Goal: Information Seeking & Learning: Check status

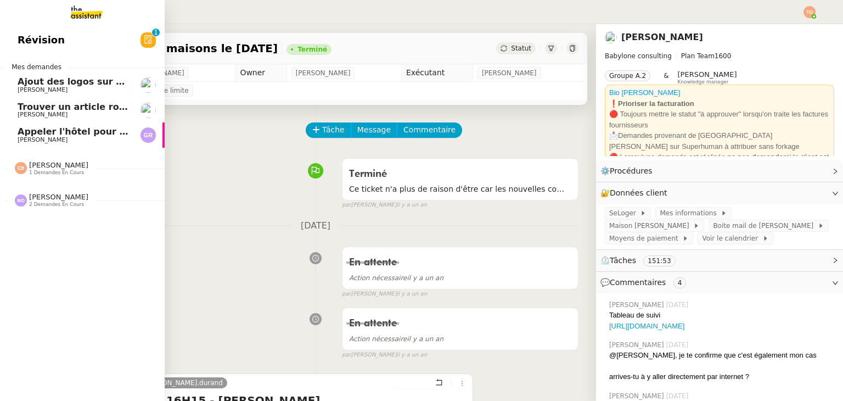
click at [68, 88] on span "[PERSON_NAME]" at bounding box center [43, 89] width 50 height 7
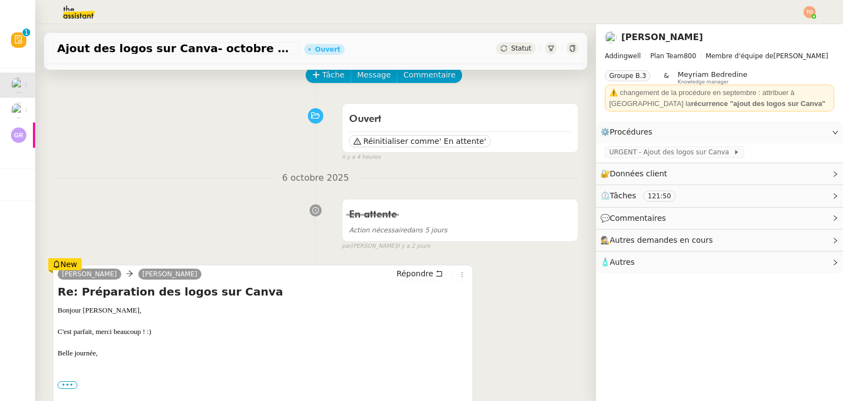
scroll to position [48, 0]
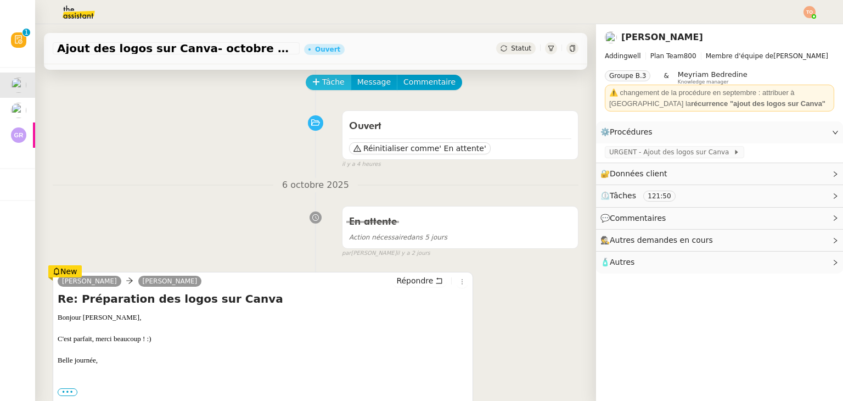
click at [323, 82] on span "Tâche" at bounding box center [333, 82] width 23 height 13
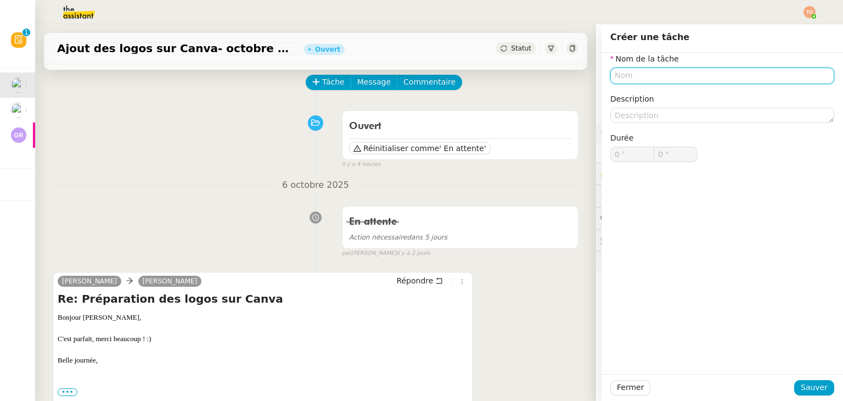
click at [637, 76] on input "text" at bounding box center [722, 76] width 224 height 16
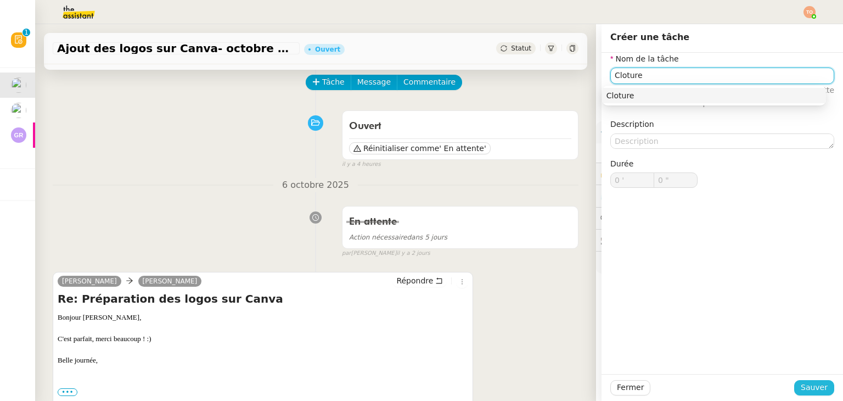
type input "Cloture"
click at [811, 380] on button "Sauver" at bounding box center [814, 387] width 40 height 15
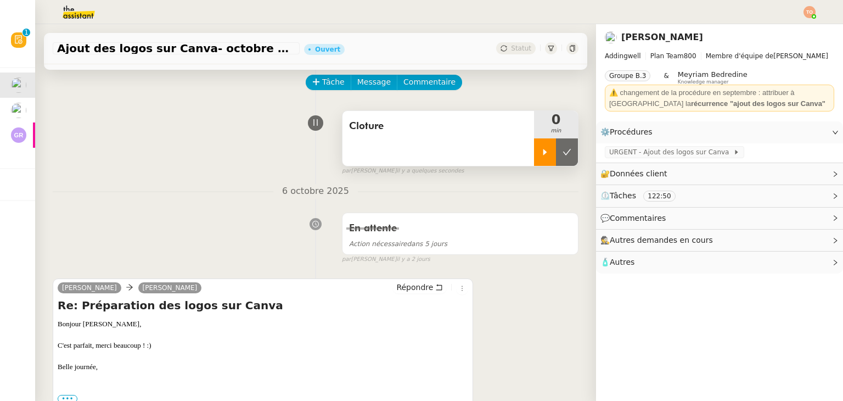
click at [534, 148] on div at bounding box center [545, 151] width 22 height 27
click at [426, 293] on button "Répondre" at bounding box center [420, 287] width 54 height 12
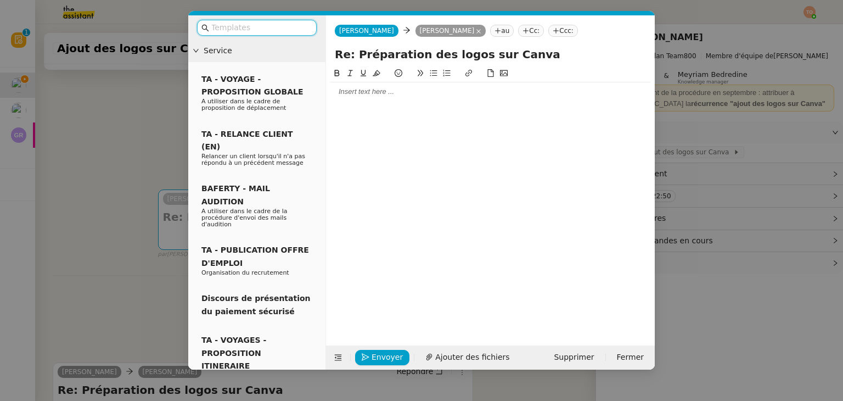
click at [292, 33] on input "text" at bounding box center [260, 27] width 99 height 13
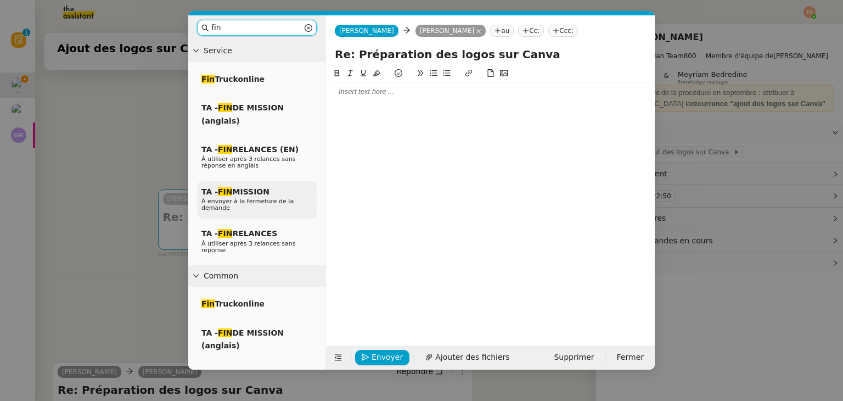
type input "fin"
click at [268, 193] on div "TA - FIN MISSION À envoyer à la fermeture de la demande" at bounding box center [257, 200] width 120 height 38
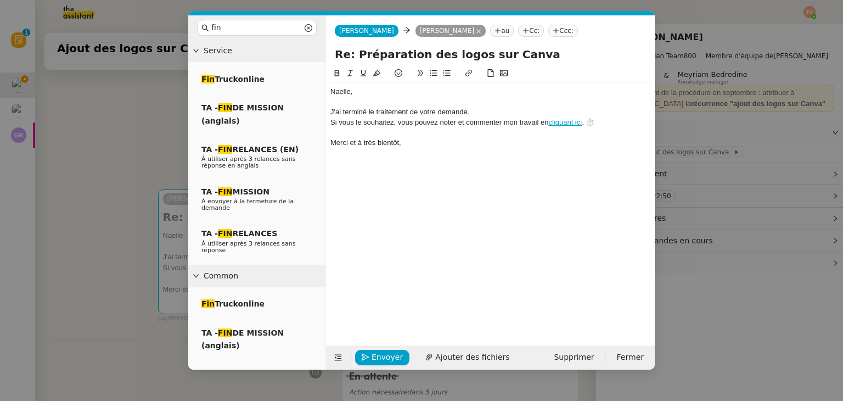
click at [132, 146] on nz-modal-container "fin Service Fin Truckonline TA - FIN DE MISSION (anglais) TA - FIN RELANCES (EN…" at bounding box center [421, 200] width 843 height 401
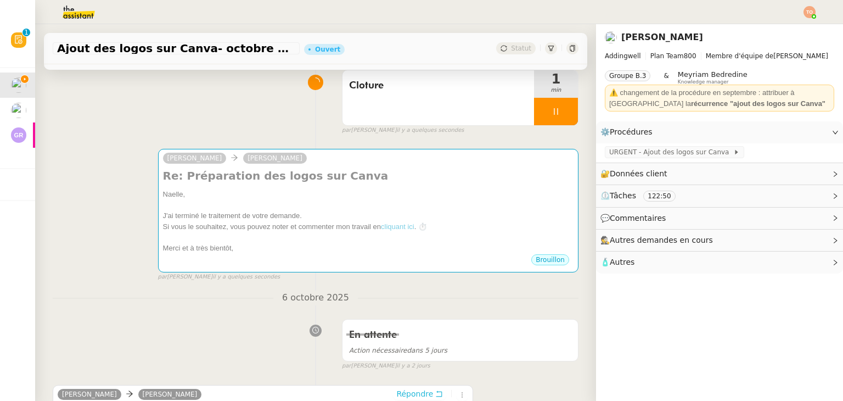
scroll to position [88, 0]
click at [550, 120] on div at bounding box center [556, 111] width 44 height 27
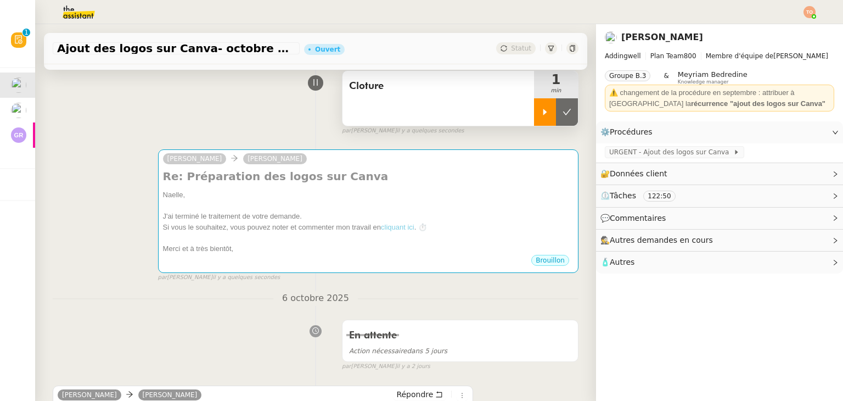
click at [556, 120] on button at bounding box center [567, 111] width 22 height 27
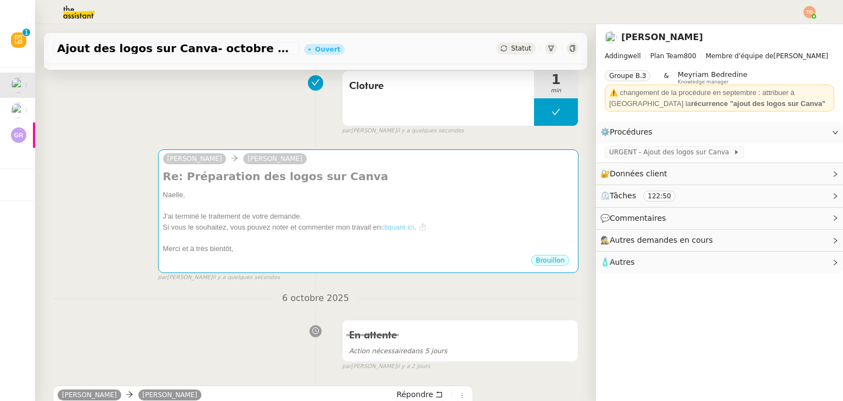
drag, startPoint x: 503, startPoint y: 40, endPoint x: 503, endPoint y: 49, distance: 9.3
click at [503, 49] on div "Ajout des logos sur Canva- [DATE] Ouvert Statut" at bounding box center [315, 48] width 543 height 31
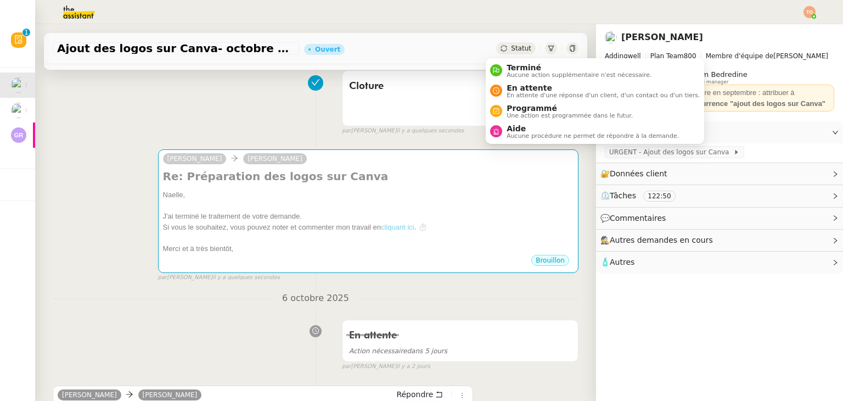
click at [511, 49] on span "Statut" at bounding box center [521, 48] width 20 height 8
click at [514, 89] on span "En attente" at bounding box center [603, 87] width 193 height 9
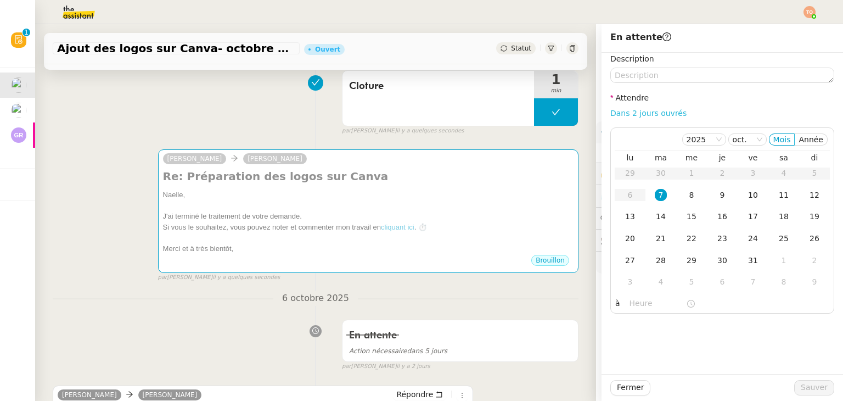
click at [631, 114] on link "Dans 2 jours ouvrés" at bounding box center [648, 113] width 76 height 9
type input "07:00"
click at [680, 202] on td "8" at bounding box center [691, 195] width 31 height 22
click at [801, 386] on span "Sauver" at bounding box center [814, 387] width 27 height 13
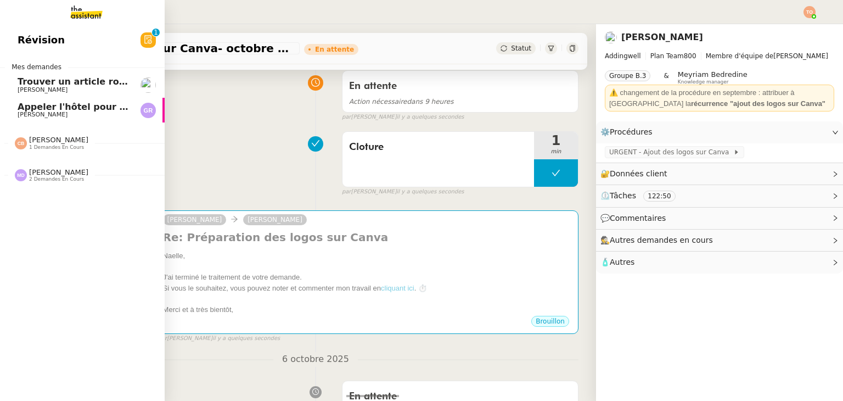
click at [40, 83] on span "Trouver un article rouge en stock" at bounding box center [100, 81] width 165 height 10
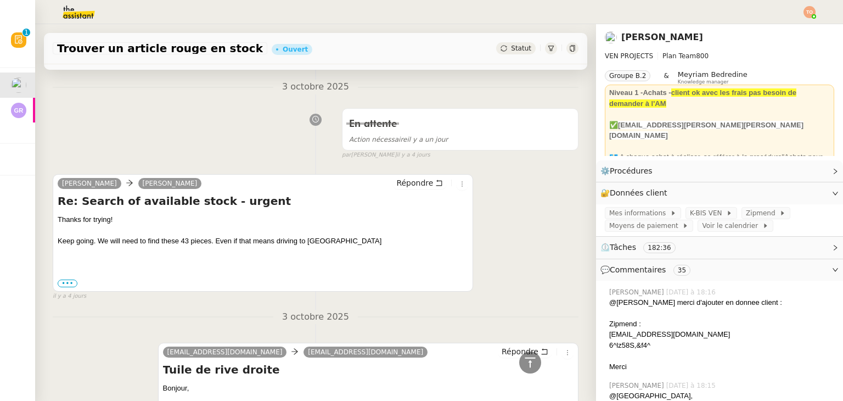
scroll to position [11410, 0]
click at [122, 237] on div "Keep going. We will need to find these 43 pieces. Even if that means driving to…" at bounding box center [263, 242] width 411 height 11
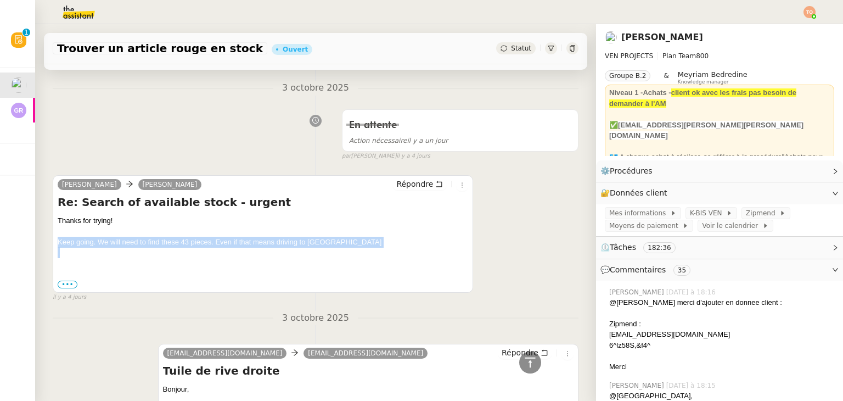
click at [122, 237] on div "Keep going. We will need to find these 43 pieces. Even if that means driving to…" at bounding box center [263, 242] width 411 height 11
click at [171, 237] on div "Keep going. We will need to find these 43 pieces. Even if that means driving to…" at bounding box center [263, 242] width 411 height 11
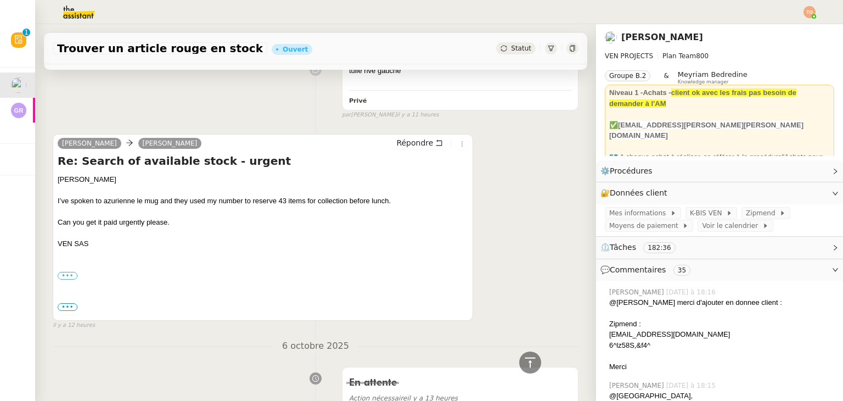
scroll to position [9006, 0]
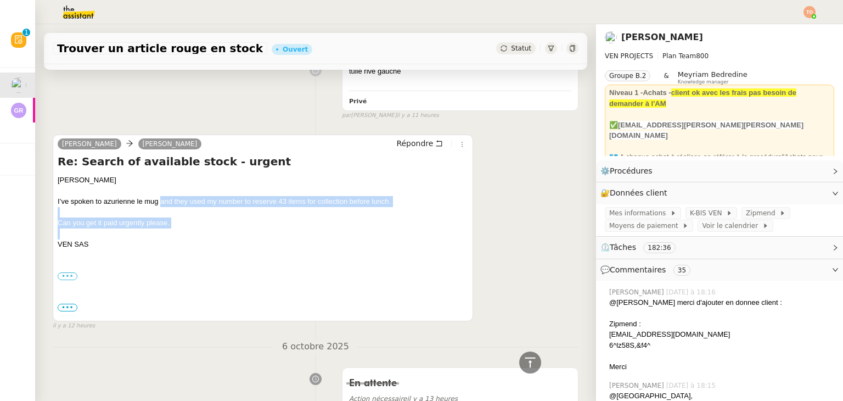
drag, startPoint x: 161, startPoint y: 173, endPoint x: 189, endPoint y: 211, distance: 46.7
click at [189, 211] on div "Dee I’ve spoken to azurienne le mug and they used my number to reserve 43 items…" at bounding box center [263, 249] width 411 height 149
click at [189, 228] on div at bounding box center [263, 233] width 411 height 11
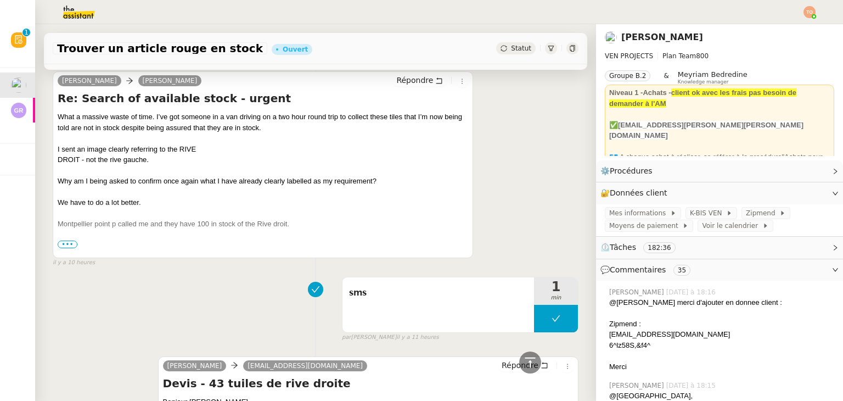
scroll to position [7547, 0]
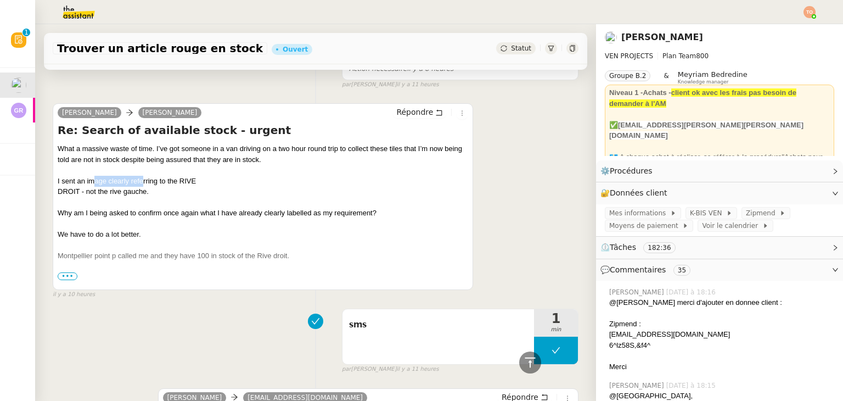
drag, startPoint x: 94, startPoint y: 170, endPoint x: 144, endPoint y: 172, distance: 49.4
click at [144, 176] on div "I sent an image clearly referring to the RIVE" at bounding box center [263, 181] width 411 height 11
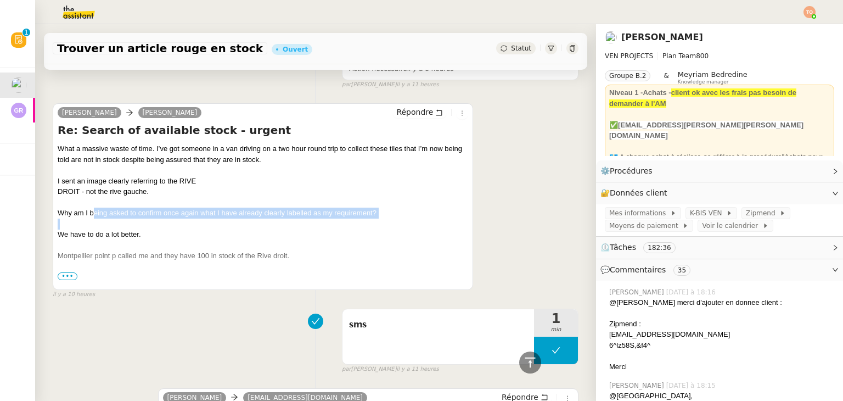
drag, startPoint x: 92, startPoint y: 201, endPoint x: 144, endPoint y: 211, distance: 52.6
click at [144, 211] on div "What a massive waste of time. I’ve got someone in a van driving on a two hour r…" at bounding box center [263, 244] width 411 height 203
click at [177, 208] on div "Why am I being asked to confirm once again what I have already clearly labelled…" at bounding box center [263, 213] width 411 height 11
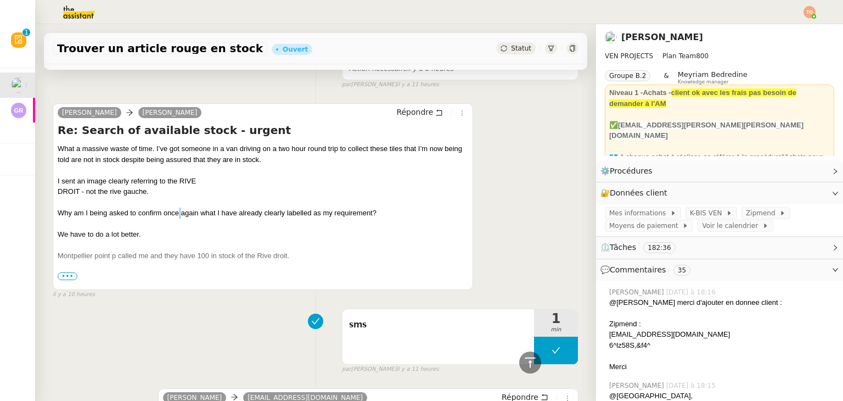
click at [177, 208] on div "Why am I being asked to confirm once again what I have already clearly labelled…" at bounding box center [263, 213] width 411 height 11
click at [65, 272] on span "•••" at bounding box center [68, 276] width 20 height 8
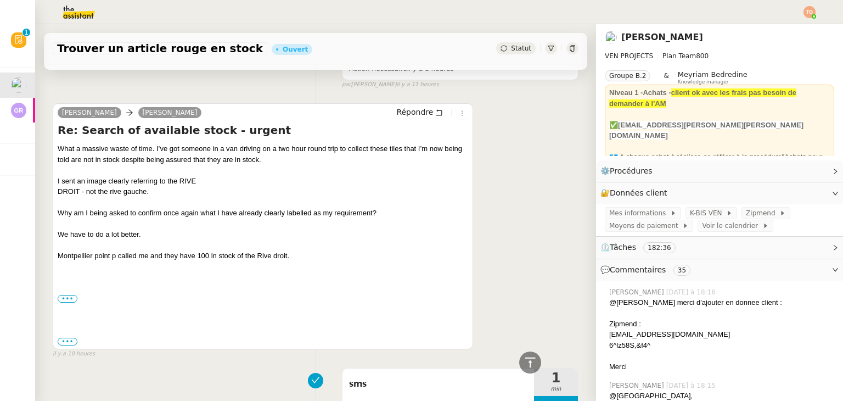
click at [97, 250] on div "Montpellier point p called me and they have 100 in stock of the Rive droit." at bounding box center [263, 255] width 411 height 11
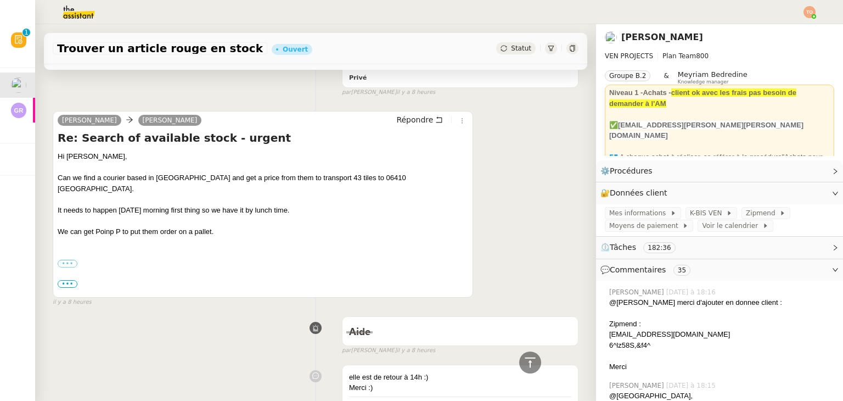
scroll to position [6683, 0]
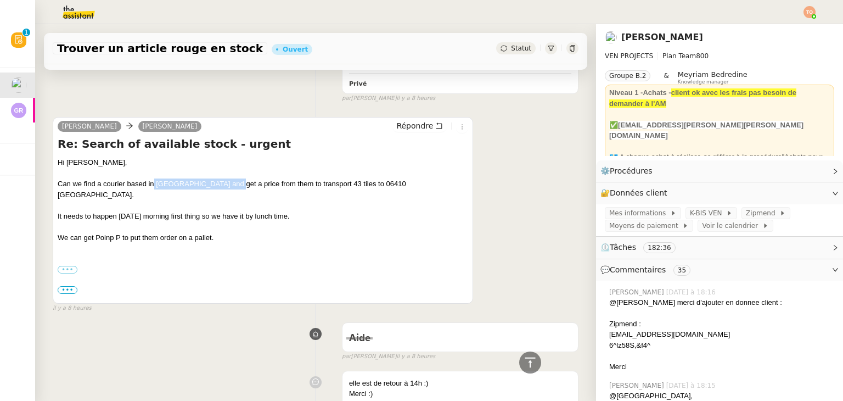
drag, startPoint x: 154, startPoint y: 170, endPoint x: 225, endPoint y: 172, distance: 70.9
click at [225, 178] on div "Can we find a courier based in [GEOGRAPHIC_DATA] and get a price from them to t…" at bounding box center [263, 188] width 411 height 21
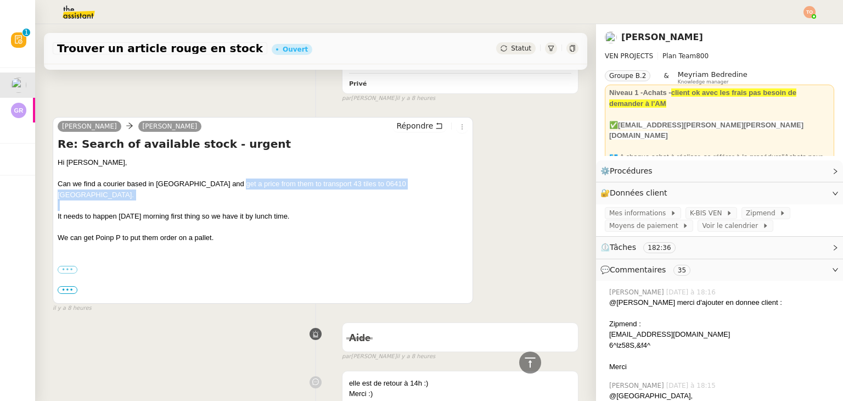
drag, startPoint x: 225, startPoint y: 172, endPoint x: 314, endPoint y: 178, distance: 89.2
click at [314, 178] on div "Hi [PERSON_NAME], Can we find a courier based in [GEOGRAPHIC_DATA] and get a pr…" at bounding box center [263, 237] width 411 height 160
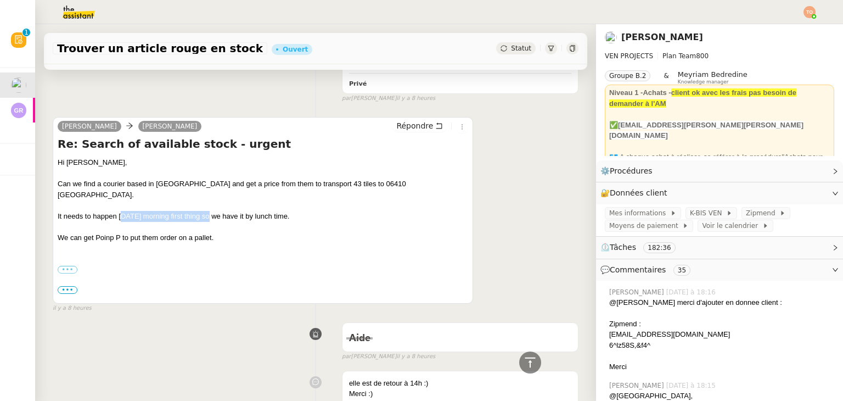
drag, startPoint x: 122, startPoint y: 194, endPoint x: 209, endPoint y: 190, distance: 86.8
click at [209, 211] on div "It needs to happen [DATE] morning first thing so we have it by lunch time." at bounding box center [263, 216] width 411 height 11
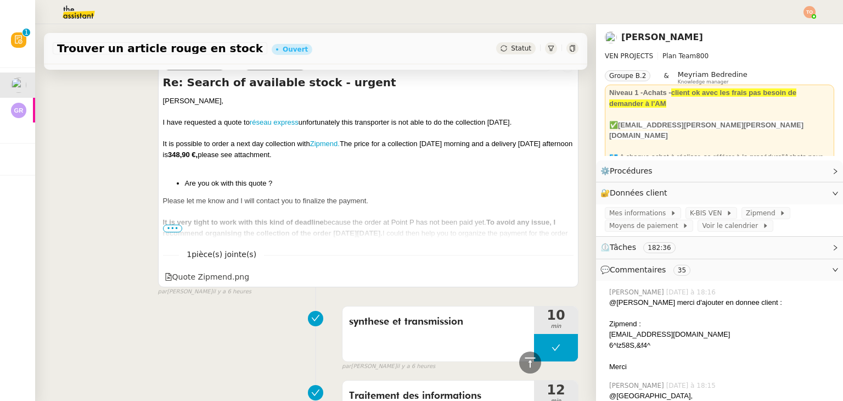
scroll to position [3943, 0]
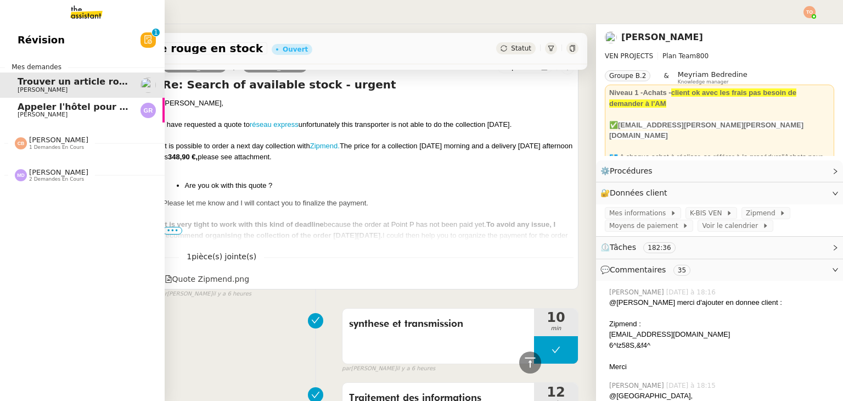
click at [25, 115] on span "[PERSON_NAME]" at bounding box center [43, 114] width 50 height 7
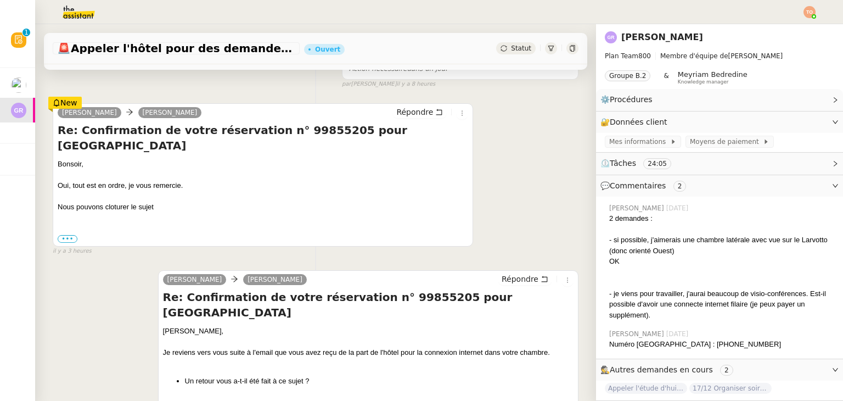
scroll to position [190, 0]
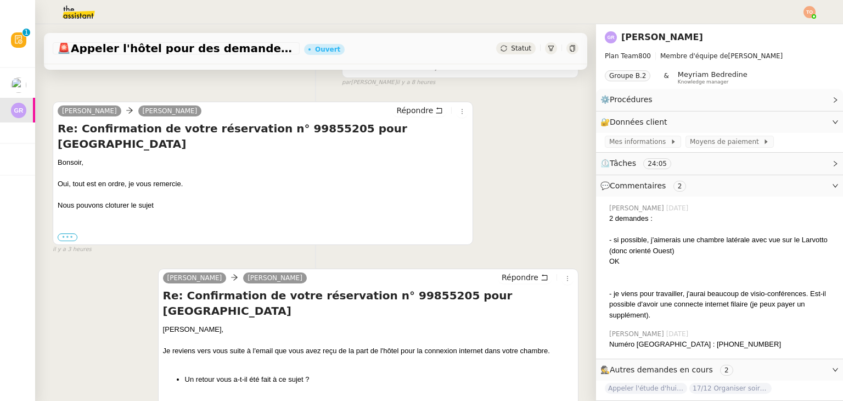
click at [68, 238] on label "•••" at bounding box center [68, 237] width 20 height 8
click at [0, 0] on input "•••" at bounding box center [0, 0] width 0 height 0
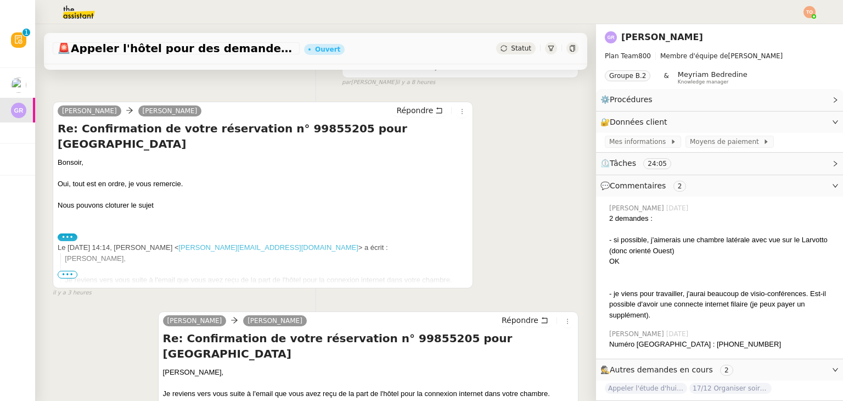
click at [66, 281] on div "Je reviens vers vous suite à l'email que vous avez reçu de la part de l'hôtel p…" at bounding box center [267, 279] width 404 height 11
click at [68, 277] on span "•••" at bounding box center [68, 275] width 20 height 8
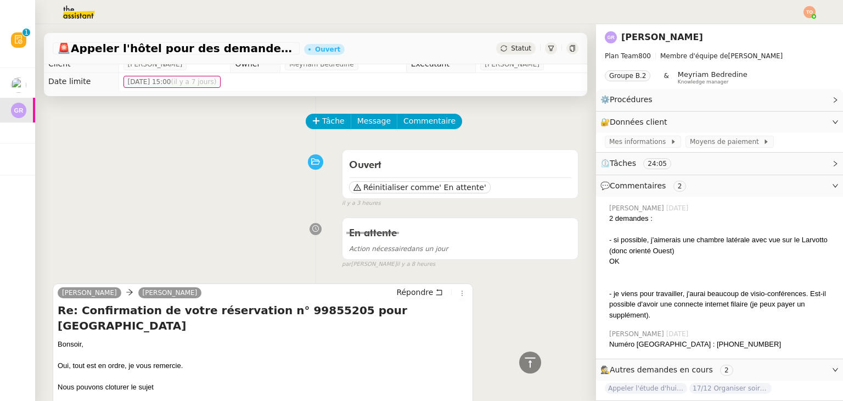
scroll to position [0, 0]
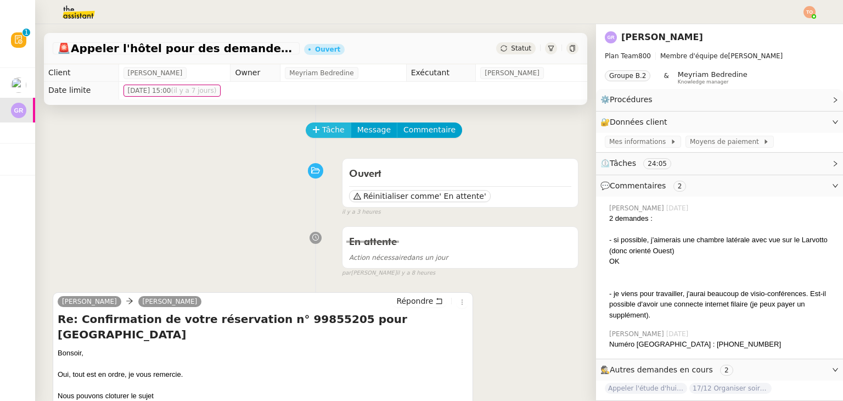
click at [322, 124] on button "Tâche" at bounding box center [329, 129] width 46 height 15
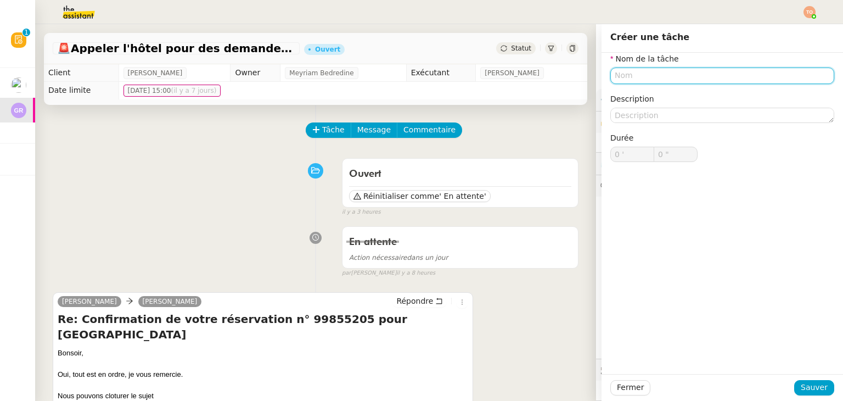
click at [663, 73] on input "text" at bounding box center [722, 76] width 224 height 16
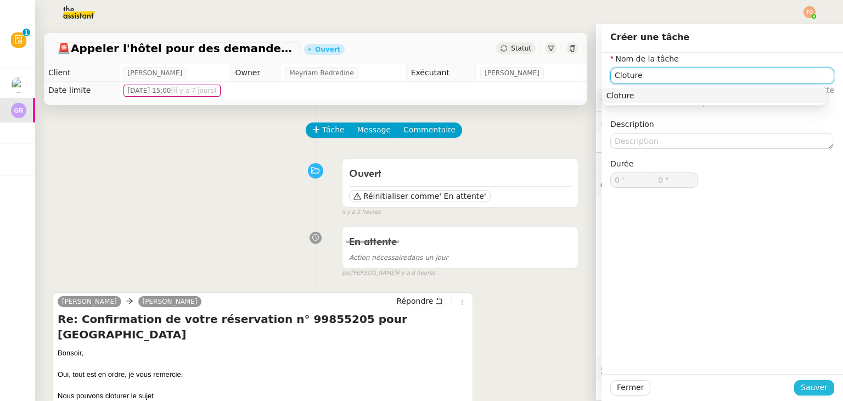
type input "Cloture"
click at [801, 387] on span "Sauver" at bounding box center [814, 387] width 27 height 13
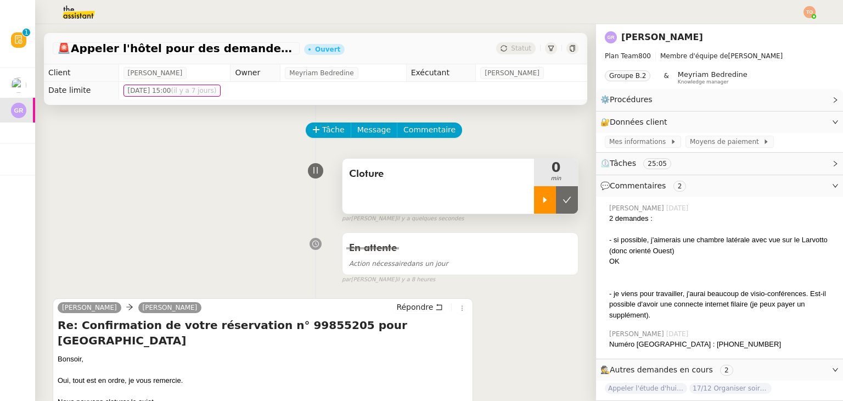
click at [534, 203] on div at bounding box center [545, 199] width 22 height 27
click at [435, 306] on icon at bounding box center [439, 307] width 8 height 8
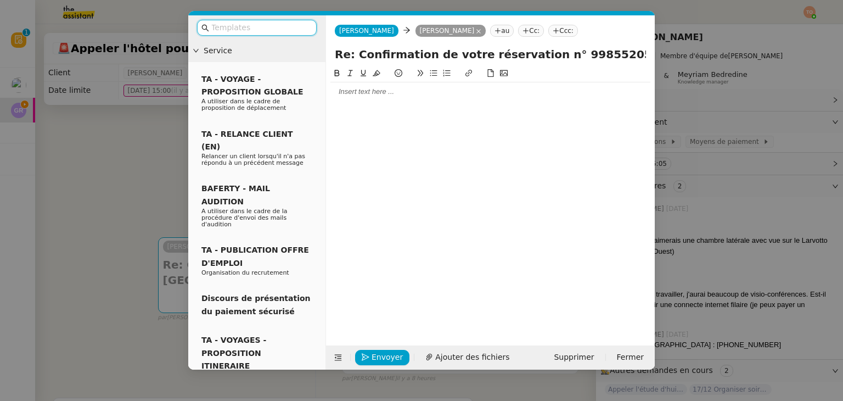
click at [296, 32] on input "text" at bounding box center [260, 27] width 99 height 13
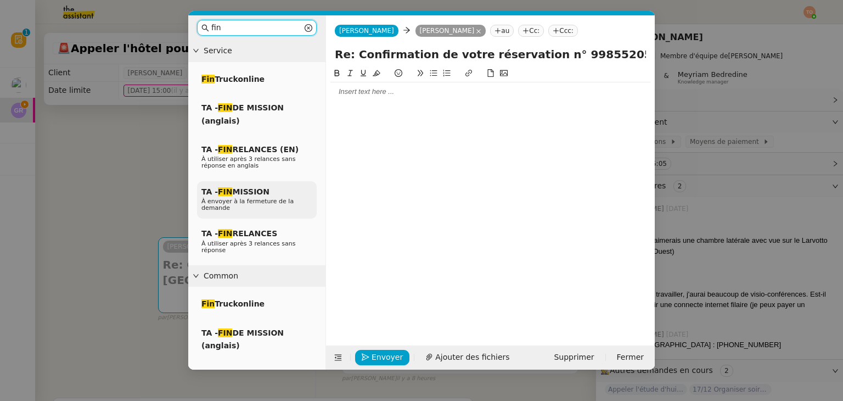
type input "fin"
click at [282, 196] on div "TA - FIN MISSION À envoyer à la fermeture de la demande" at bounding box center [257, 200] width 120 height 38
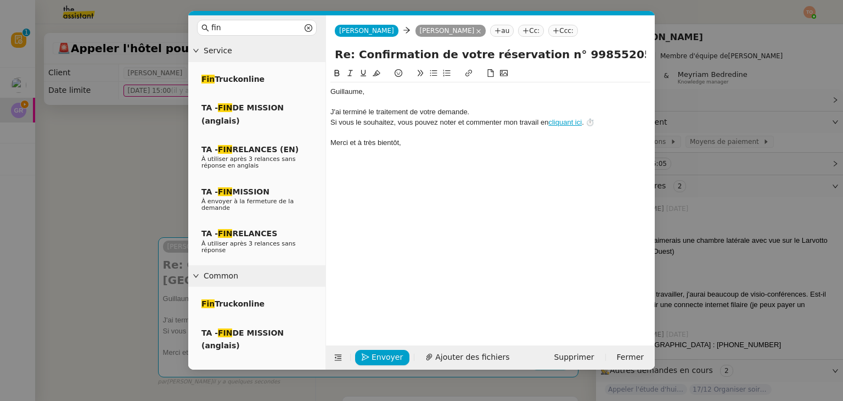
click at [135, 176] on nz-modal-container "fin Service Fin Truckonline TA - FIN DE MISSION (anglais) TA - FIN RELANCES (EN…" at bounding box center [421, 200] width 843 height 401
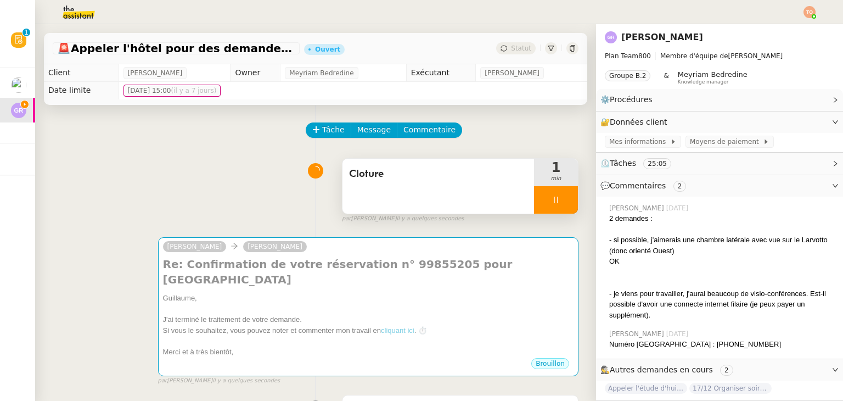
click at [559, 202] on div at bounding box center [556, 199] width 44 height 27
click at [559, 202] on button at bounding box center [567, 199] width 22 height 27
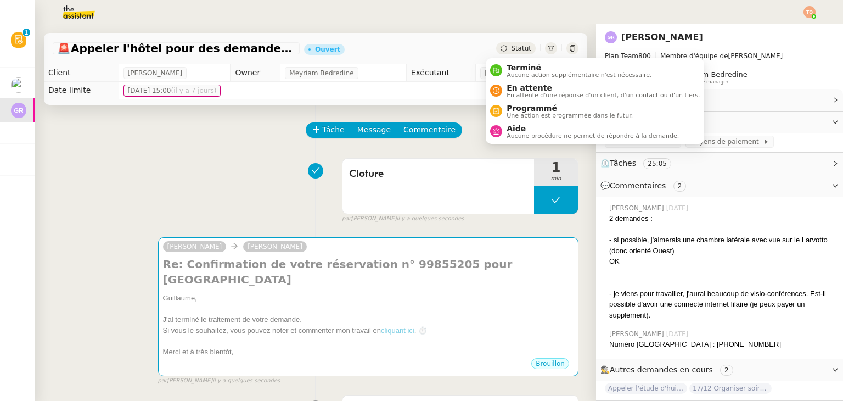
click at [511, 47] on span "Statut" at bounding box center [521, 48] width 20 height 8
click at [514, 87] on span "En attente" at bounding box center [603, 87] width 193 height 9
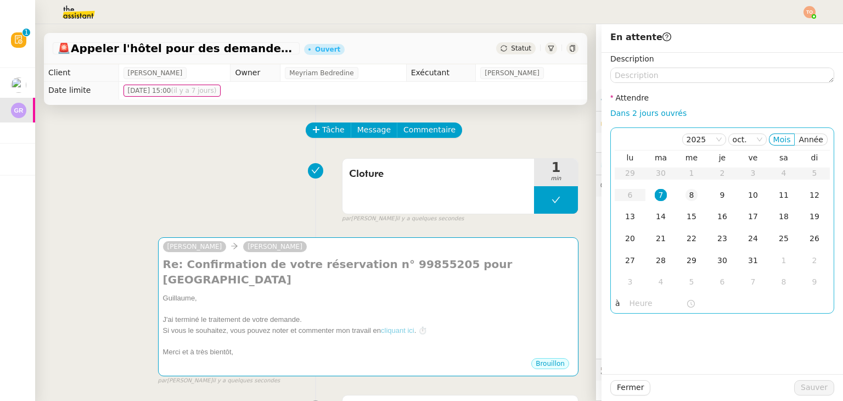
click at [686, 198] on div "8" at bounding box center [692, 195] width 12 height 12
click at [820, 387] on button "Sauver" at bounding box center [814, 387] width 40 height 15
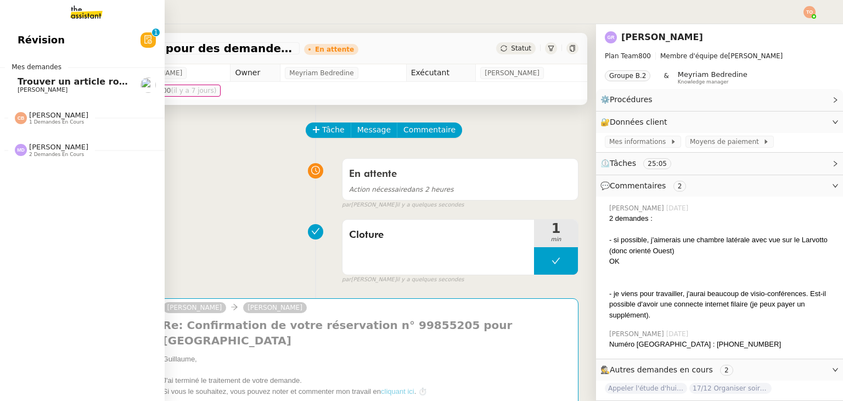
click at [29, 84] on span "Trouver un article rouge en stock" at bounding box center [100, 81] width 165 height 10
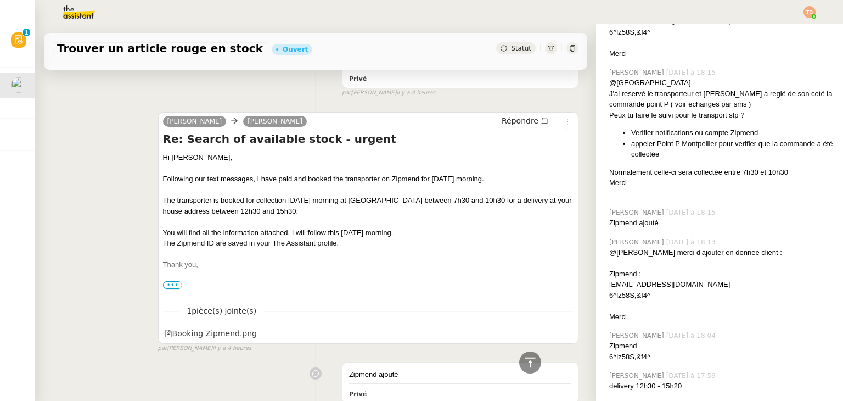
scroll to position [928, 0]
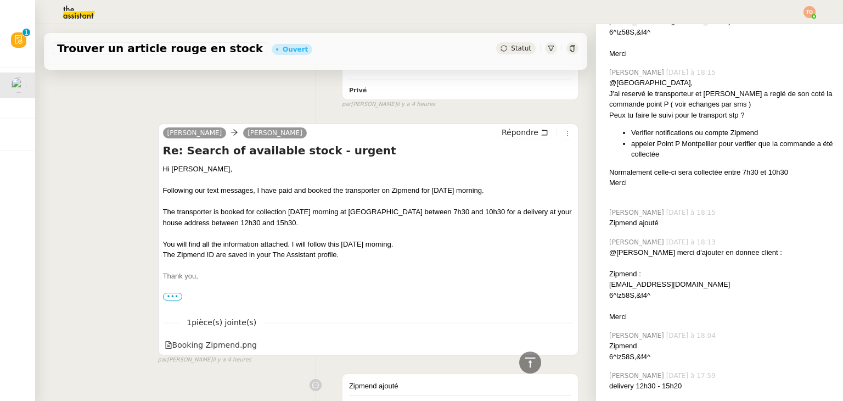
drag, startPoint x: 326, startPoint y: 198, endPoint x: 418, endPoint y: 197, distance: 91.7
click at [418, 197] on div at bounding box center [368, 201] width 411 height 11
drag, startPoint x: 237, startPoint y: 220, endPoint x: 312, endPoint y: 215, distance: 76.0
click at [312, 215] on div "The transporter is booked for collection [DATE] morning at [GEOGRAPHIC_DATA] be…" at bounding box center [368, 216] width 411 height 21
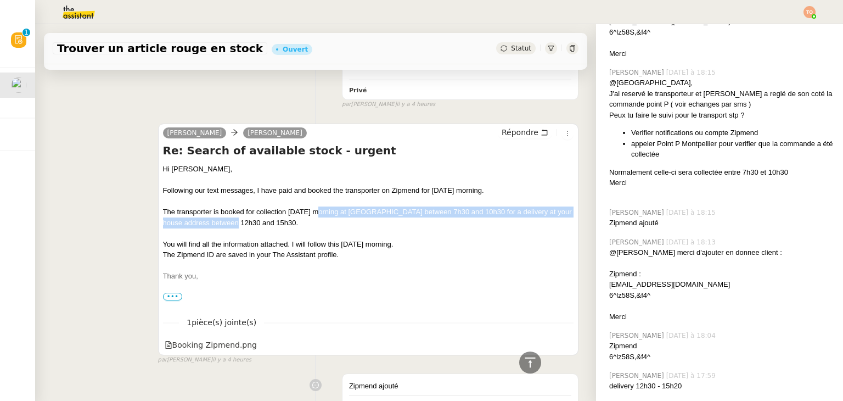
click at [312, 215] on div "The transporter is booked for collection [DATE] morning at [GEOGRAPHIC_DATA] be…" at bounding box center [368, 216] width 411 height 21
drag, startPoint x: 355, startPoint y: 216, endPoint x: 458, endPoint y: 216, distance: 103.2
click at [458, 216] on div "The transporter is booked for collection [DATE] morning at [GEOGRAPHIC_DATA] be…" at bounding box center [368, 216] width 411 height 21
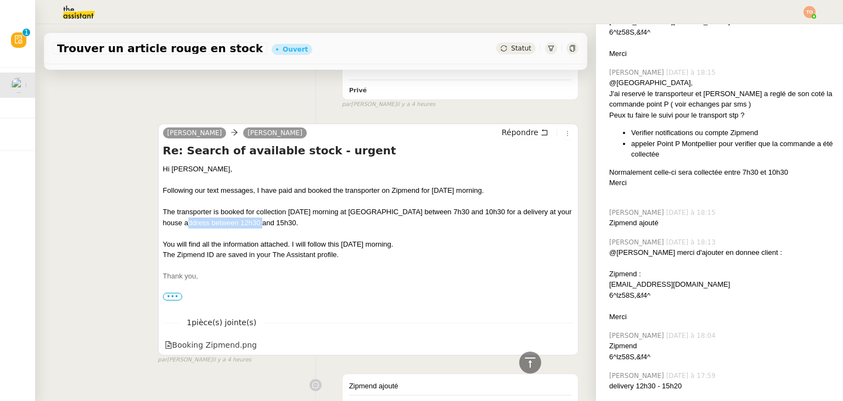
drag, startPoint x: 189, startPoint y: 226, endPoint x: 261, endPoint y: 225, distance: 72.5
click at [261, 225] on div "The transporter is booked for collection [DATE] morning at [GEOGRAPHIC_DATA] be…" at bounding box center [368, 216] width 411 height 21
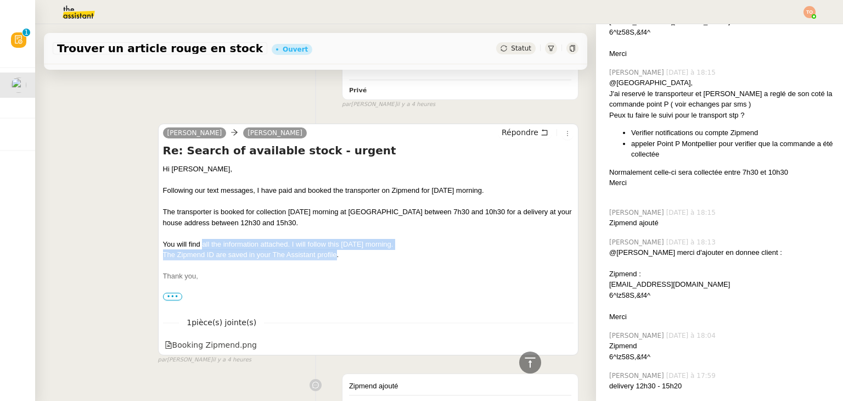
drag, startPoint x: 198, startPoint y: 240, endPoint x: 332, endPoint y: 255, distance: 134.8
click at [332, 255] on div "Hi [PERSON_NAME], Following our text messages, I have paid and booked the trans…" at bounding box center [368, 408] width 411 height 488
click at [332, 255] on div "The Zipmend ID are saved in your The Assistant profile." at bounding box center [368, 254] width 411 height 11
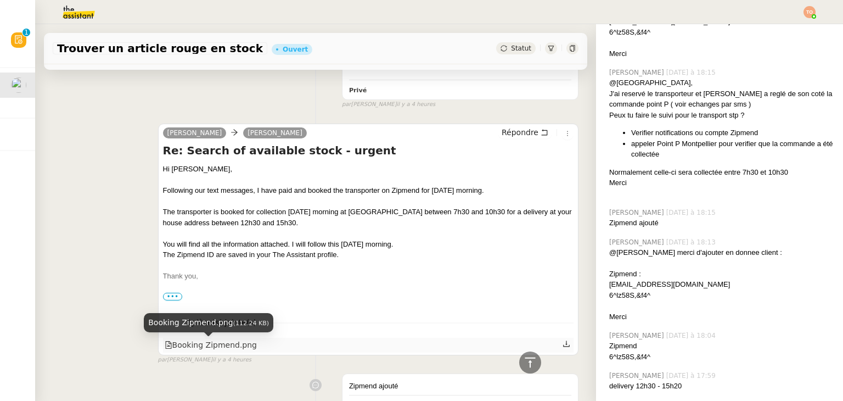
click at [227, 351] on div "Booking Zipmend.png" at bounding box center [211, 345] width 92 height 13
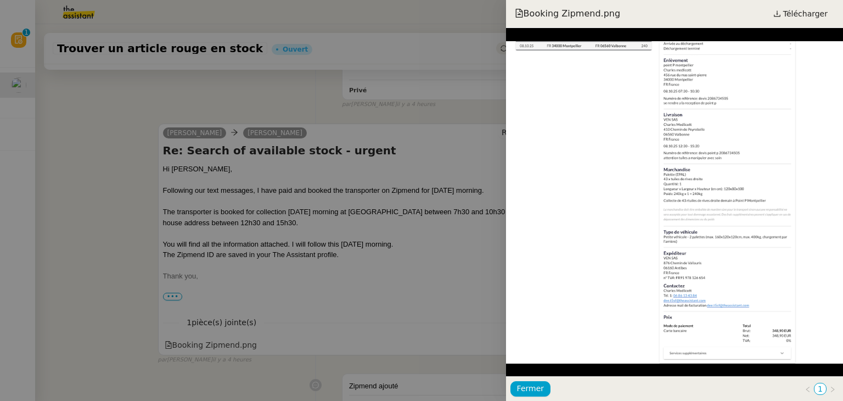
click at [130, 189] on div at bounding box center [421, 200] width 843 height 401
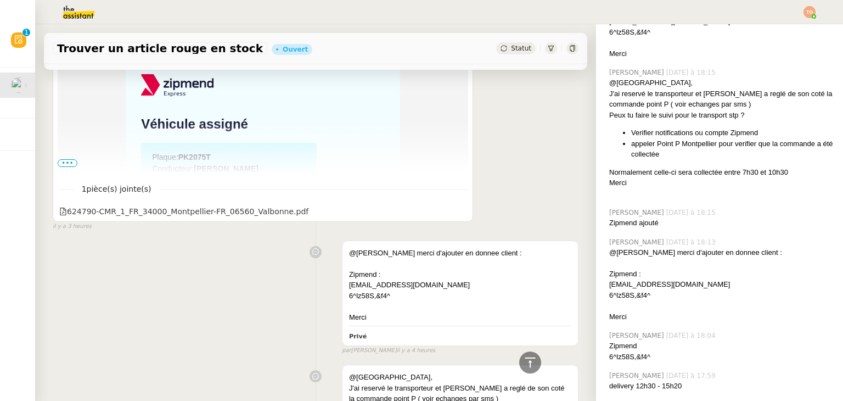
scroll to position [512, 0]
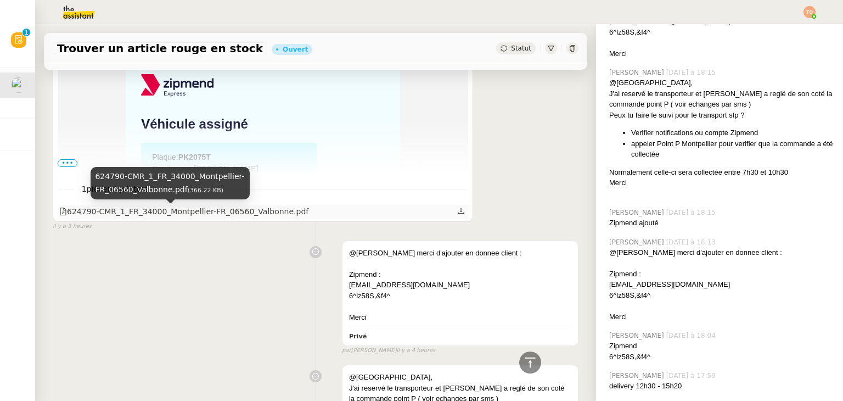
click at [125, 218] on div "624790-CMR_1_FR_34000_Montpellier-FR_06560_Valbonne.pdf" at bounding box center [183, 211] width 249 height 13
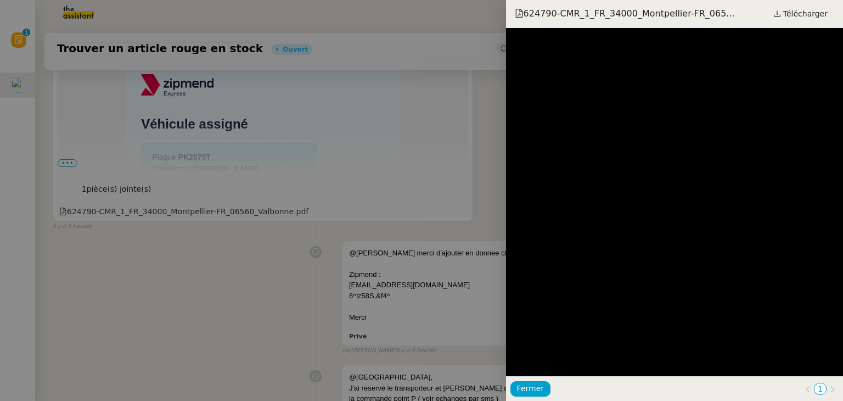
click at [127, 267] on div at bounding box center [421, 200] width 843 height 401
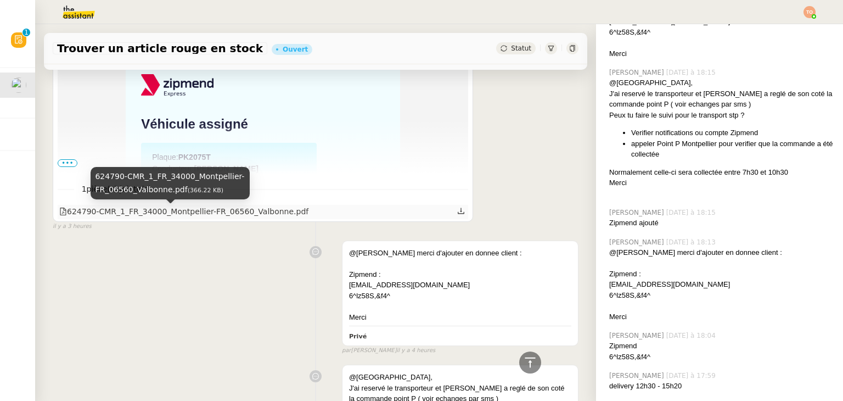
click at [158, 210] on div "624790-CMR_1_FR_34000_Montpellier-FR_06560_Valbonne.pdf" at bounding box center [183, 211] width 249 height 13
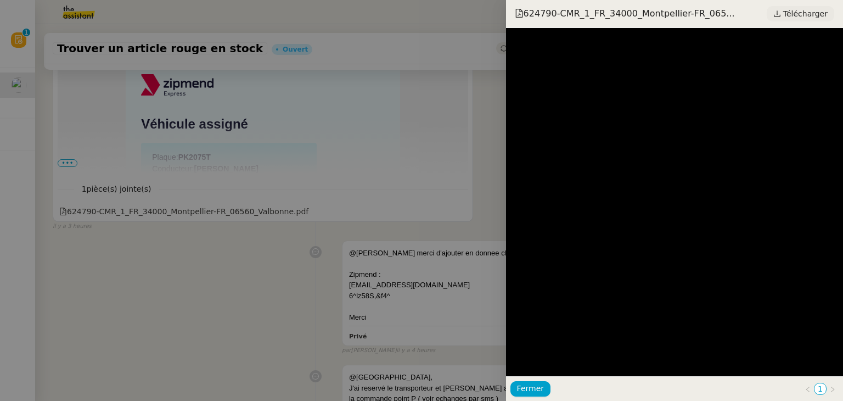
click at [802, 16] on span "Télécharger" at bounding box center [805, 14] width 44 height 14
click at [362, 261] on div at bounding box center [421, 200] width 843 height 401
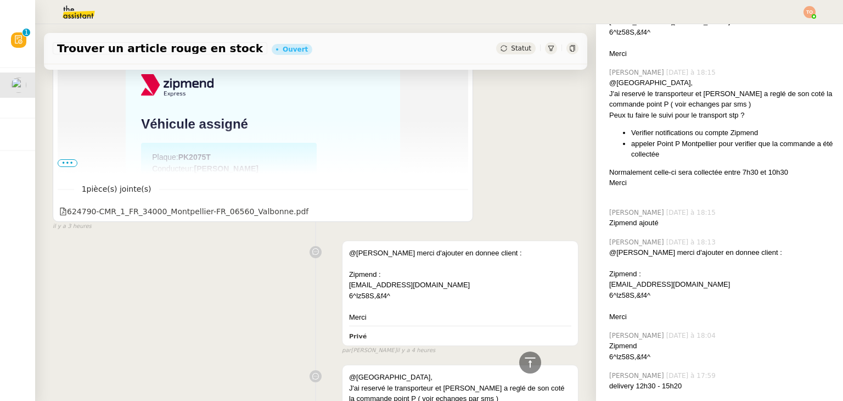
click at [67, 163] on span "•••" at bounding box center [68, 163] width 20 height 8
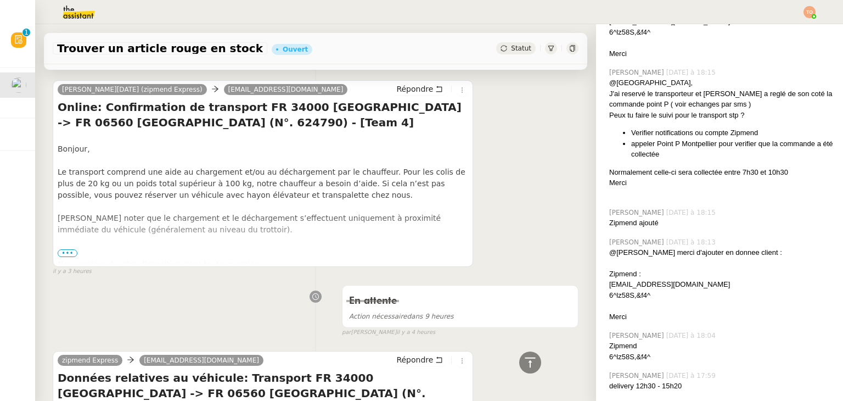
scroll to position [148, 0]
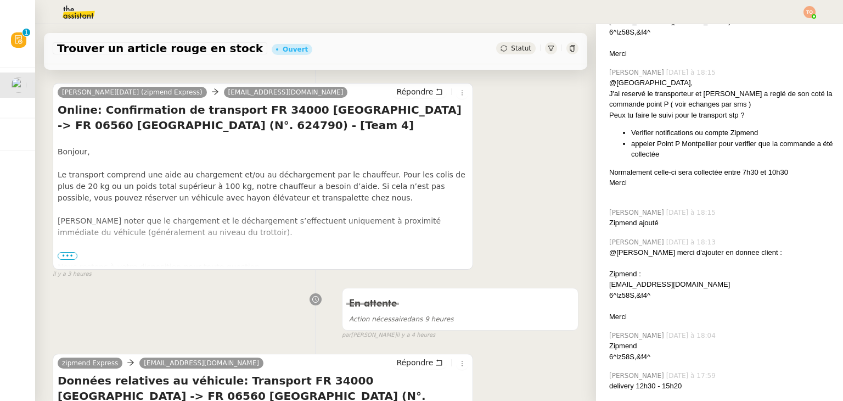
click at [68, 259] on span "•••" at bounding box center [68, 256] width 20 height 8
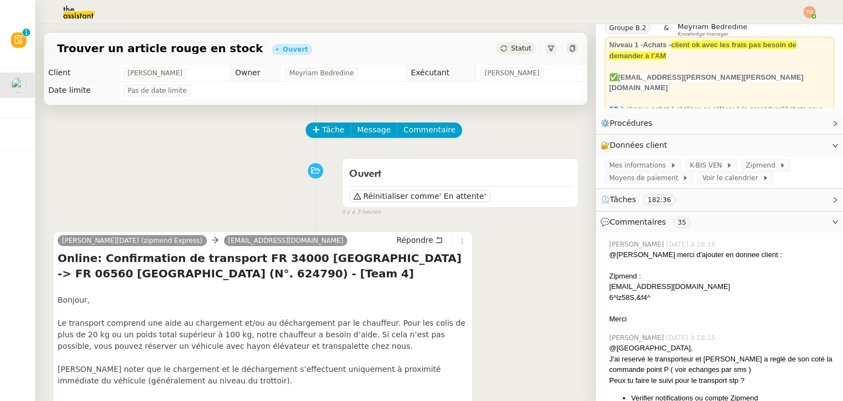
scroll to position [0, 0]
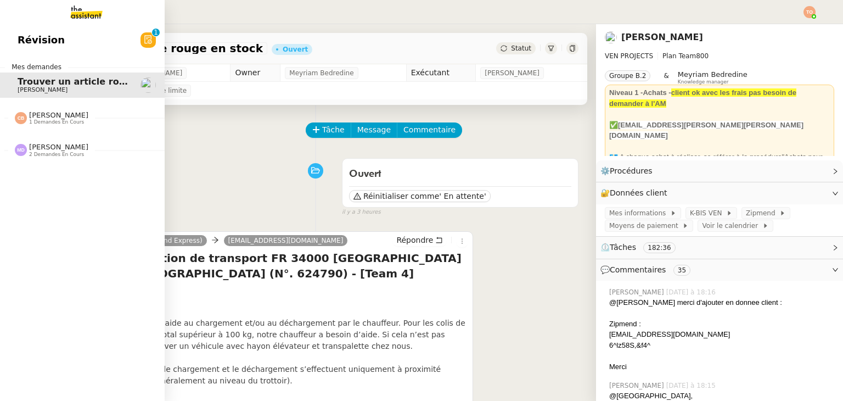
click at [40, 117] on span "[PERSON_NAME]" at bounding box center [58, 115] width 59 height 8
click at [45, 178] on span "2 demandes en cours" at bounding box center [56, 179] width 55 height 6
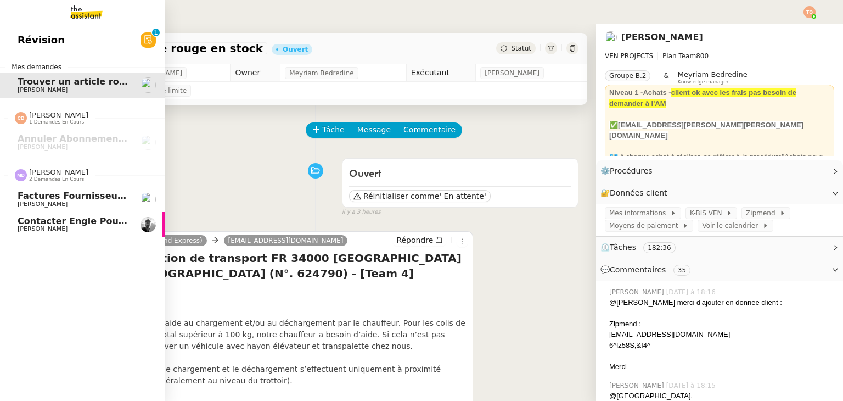
click at [45, 178] on span "2 demandes en cours" at bounding box center [56, 179] width 55 height 6
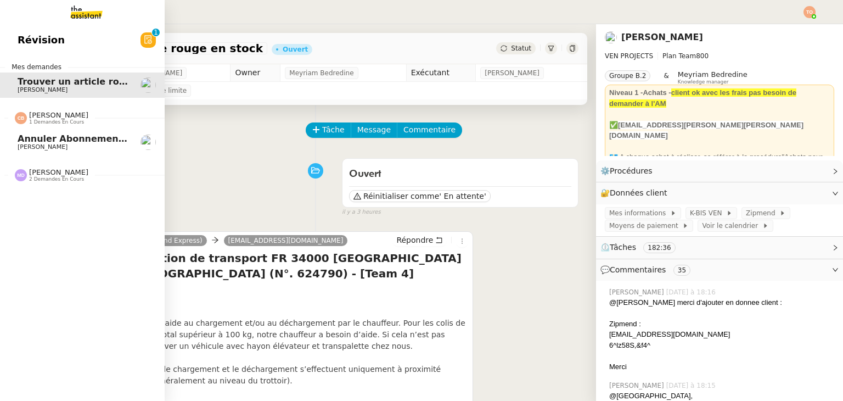
click at [56, 109] on span "[PERSON_NAME] 1 demandes en cours" at bounding box center [86, 113] width 165 height 23
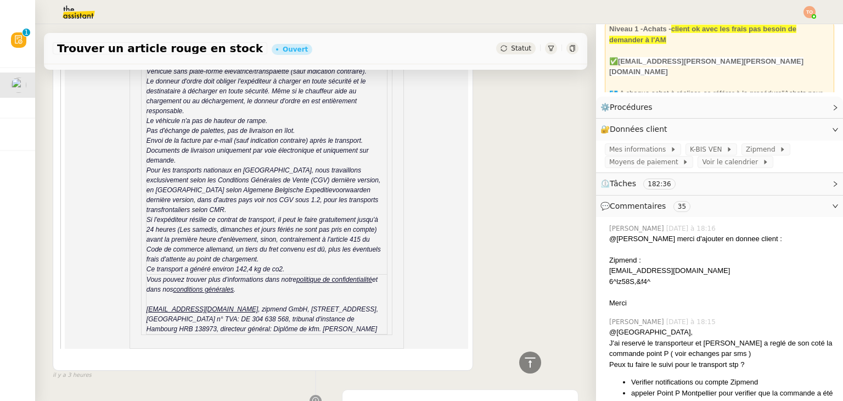
scroll to position [2984, 0]
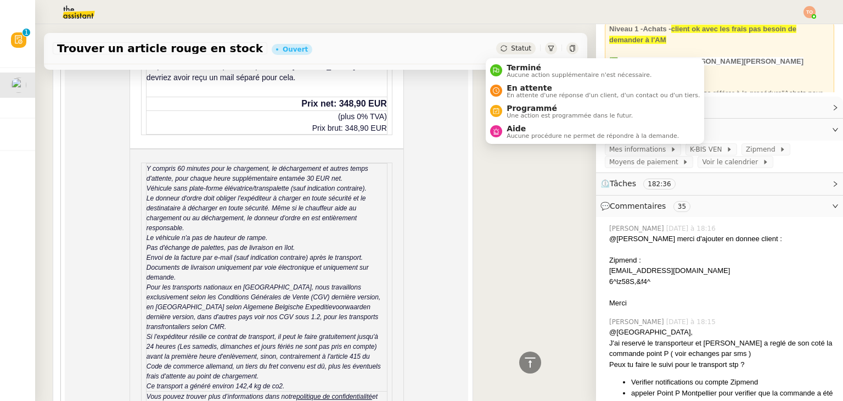
click at [515, 49] on span "Statut" at bounding box center [521, 48] width 20 height 8
click at [531, 88] on span "En attente" at bounding box center [603, 87] width 193 height 9
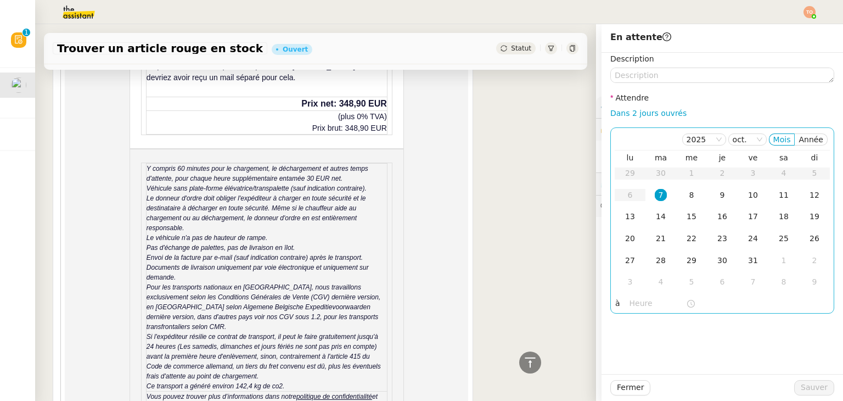
click at [657, 192] on div "7" at bounding box center [661, 195] width 12 height 12
click at [651, 304] on input "text" at bounding box center [658, 303] width 57 height 13
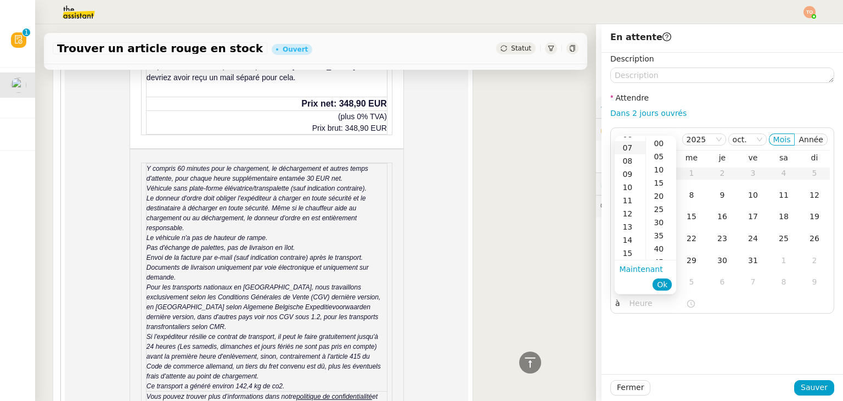
scroll to position [88, 0]
click at [632, 188] on div "10" at bounding box center [630, 187] width 31 height 13
click at [660, 221] on div "30" at bounding box center [661, 222] width 30 height 13
type input "10:30"
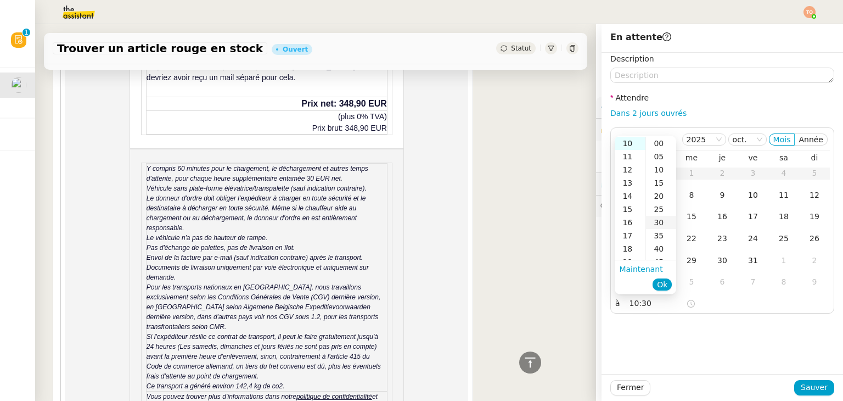
scroll to position [79, 0]
click at [670, 285] on button "Ok" at bounding box center [662, 284] width 19 height 12
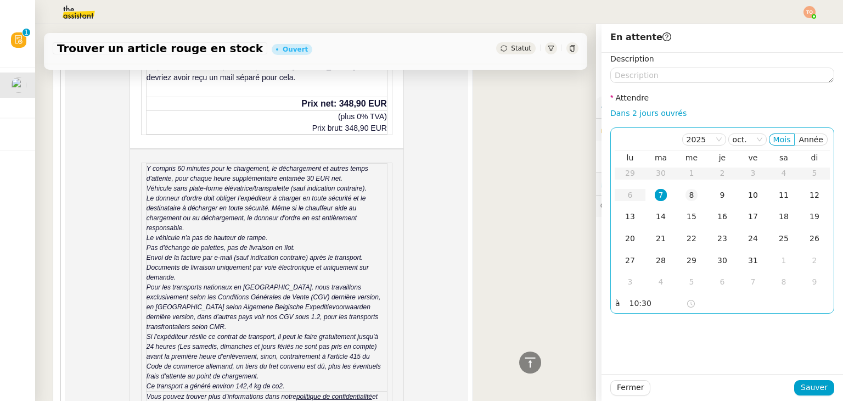
click at [686, 199] on div "8" at bounding box center [692, 195] width 12 height 12
click at [804, 396] on div "Fermer Sauver" at bounding box center [723, 387] width 242 height 27
click at [808, 389] on span "Sauver" at bounding box center [814, 387] width 27 height 13
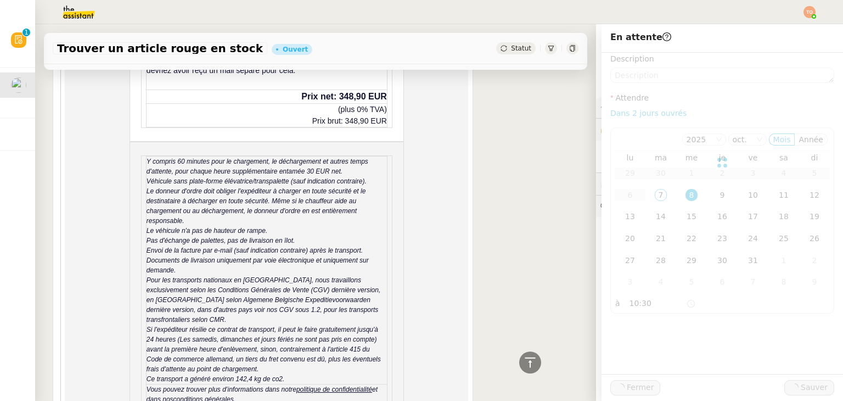
scroll to position [2976, 0]
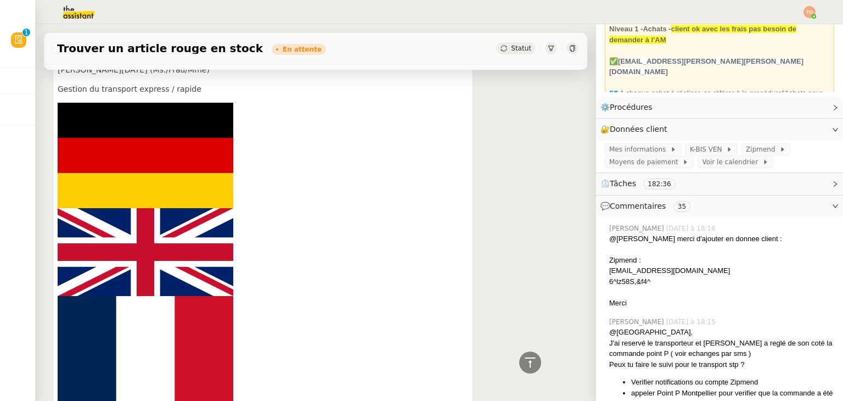
scroll to position [321, 0]
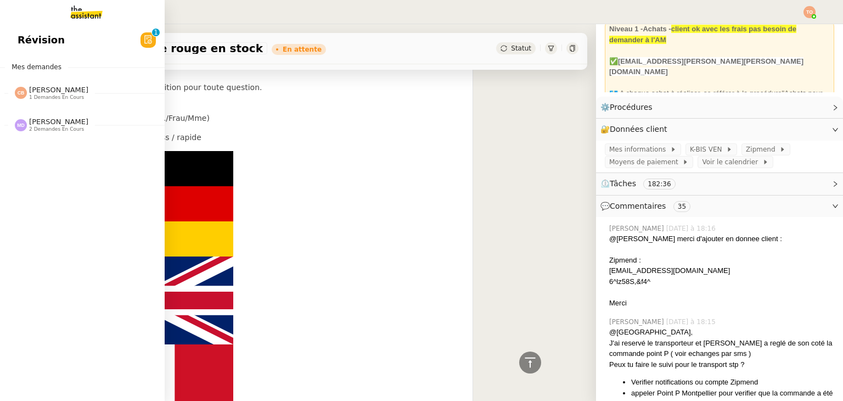
click at [32, 29] on link "Révision 0 1 2 3 4 5 6 7 8 9" at bounding box center [82, 39] width 165 height 25
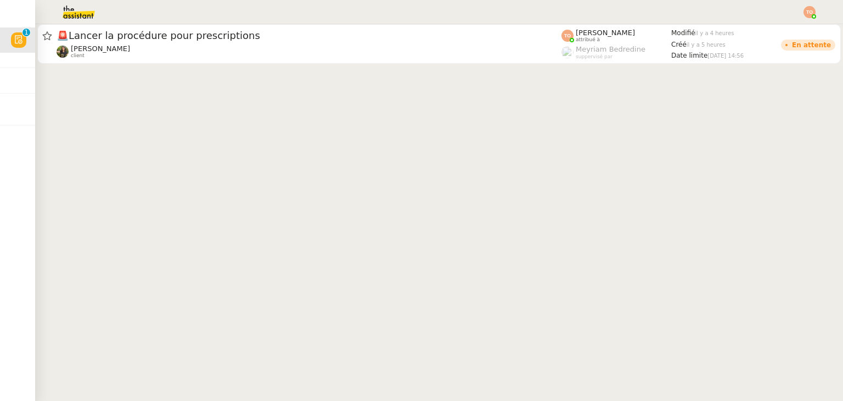
click at [83, 5] on img at bounding box center [69, 12] width 85 height 24
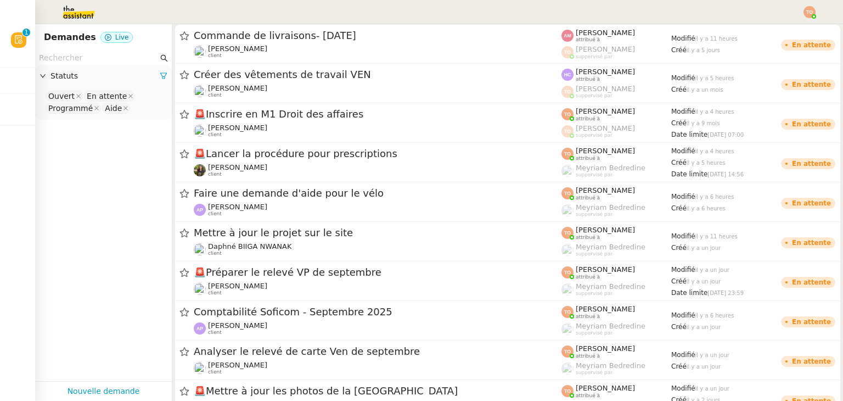
click at [116, 61] on input "text" at bounding box center [98, 58] width 119 height 13
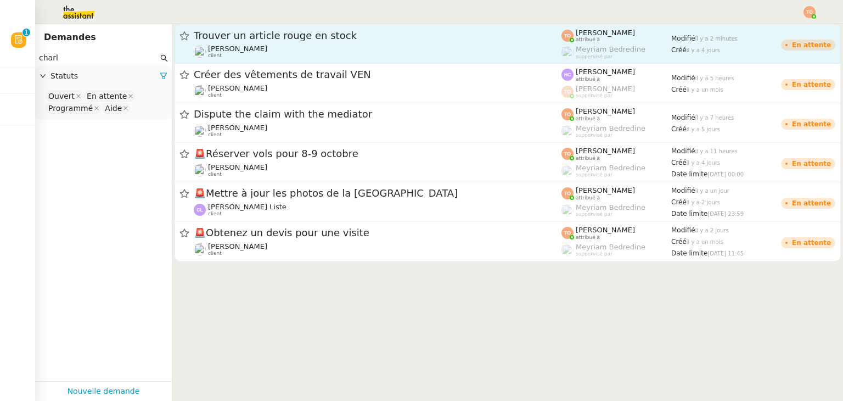
type input "charl"
click at [271, 59] on link "Trouver un article rouge en stock [PERSON_NAME] client [PERSON_NAME] attribué à…" at bounding box center [508, 44] width 666 height 40
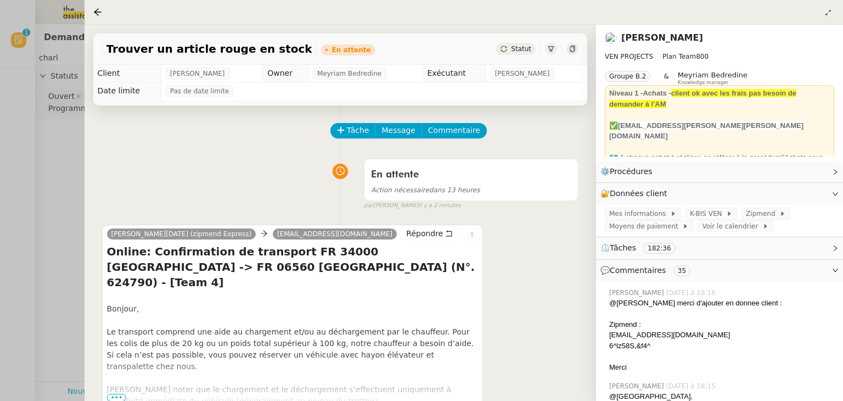
click at [652, 120] on div "✅[EMAIL_ADDRESS][PERSON_NAME][PERSON_NAME][DOMAIN_NAME]" at bounding box center [719, 130] width 221 height 21
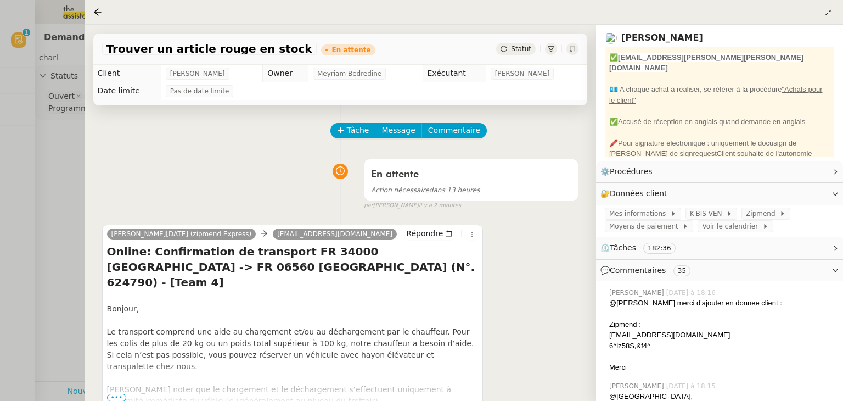
click at [658, 144] on div "🖍️Pour signature électronique : uniquement le docusign de [PERSON_NAME] de sign…" at bounding box center [719, 148] width 221 height 21
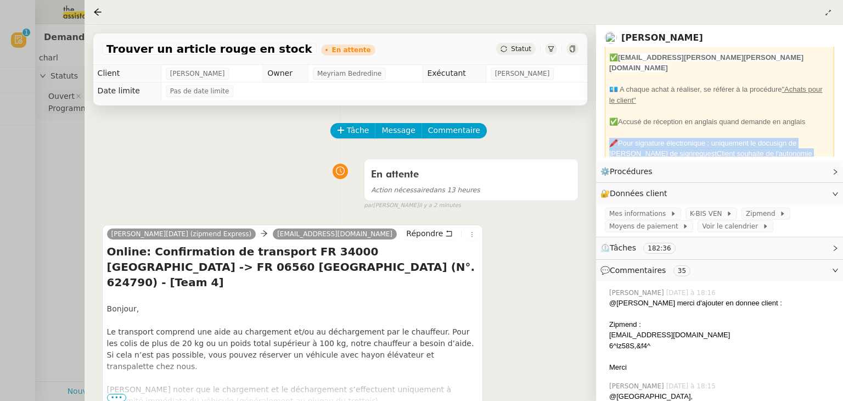
click at [658, 144] on div "🖍️Pour signature électronique : uniquement le docusign de [PERSON_NAME] de sign…" at bounding box center [719, 148] width 221 height 21
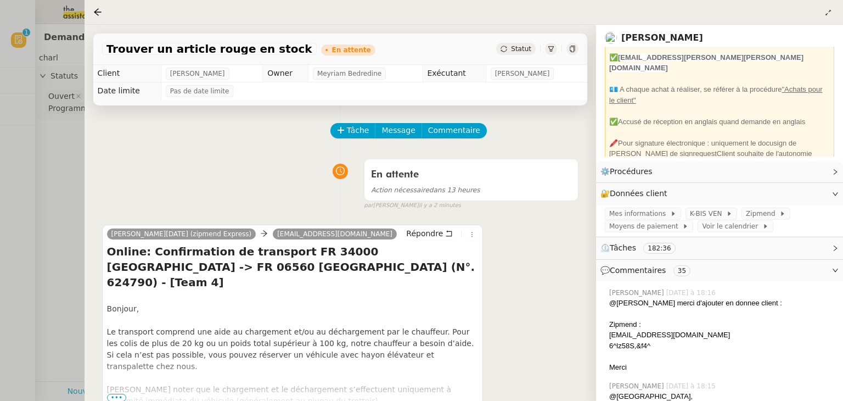
click at [652, 116] on div "✅Accusé de réception en anglais quand demande en anglais" at bounding box center [719, 121] width 221 height 11
click at [74, 145] on div at bounding box center [421, 200] width 843 height 401
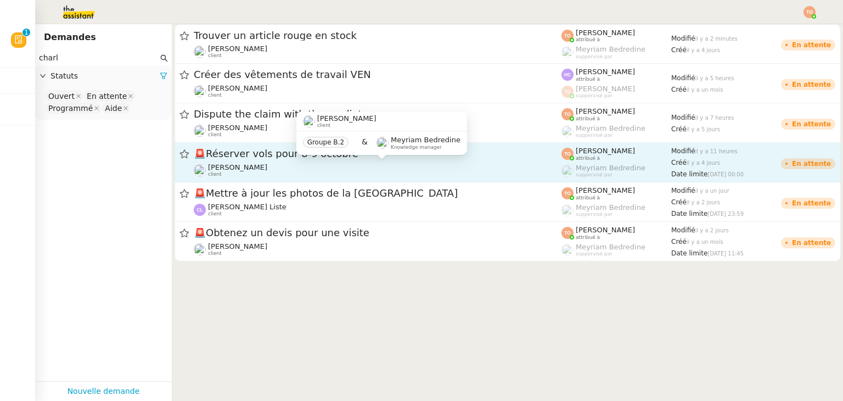
click at [255, 170] on span "[PERSON_NAME]" at bounding box center [237, 167] width 59 height 8
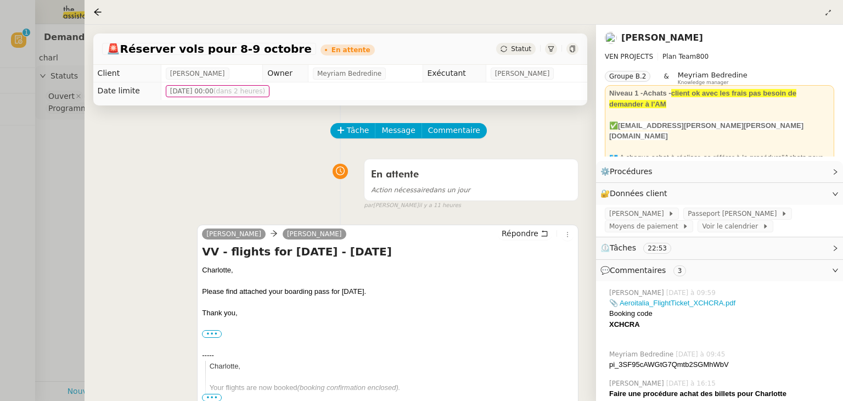
scroll to position [129, 0]
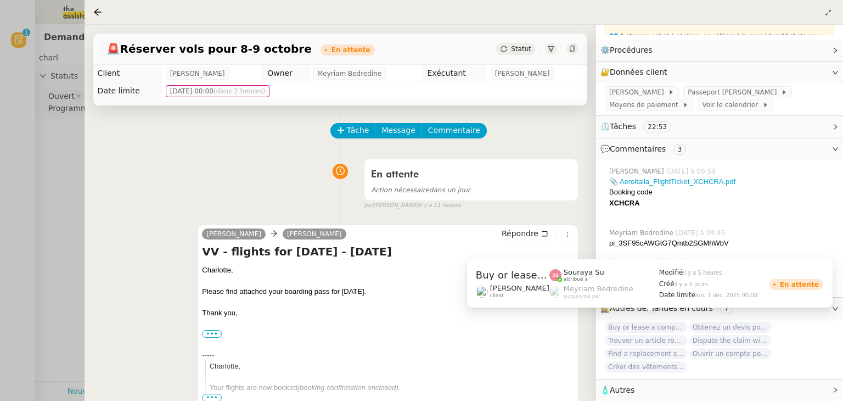
click at [666, 322] on span "Buy or lease a company car" at bounding box center [646, 327] width 82 height 11
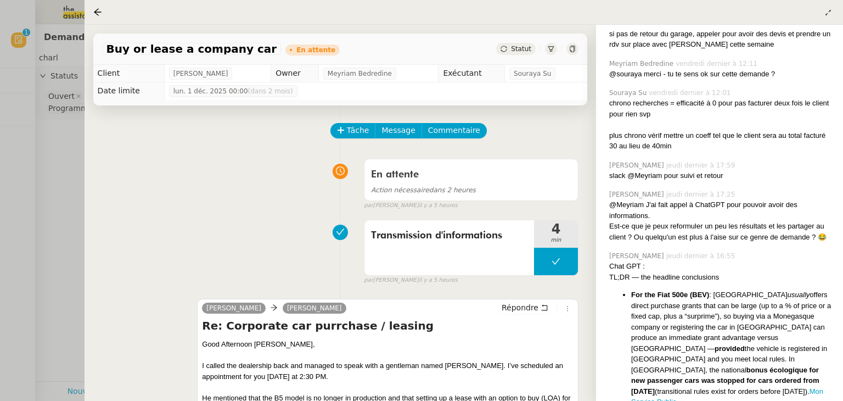
scroll to position [389, 0]
click at [691, 225] on div "Est-ce que je peux reformuler un peu les résultats et les partager au client ? …" at bounding box center [721, 231] width 225 height 21
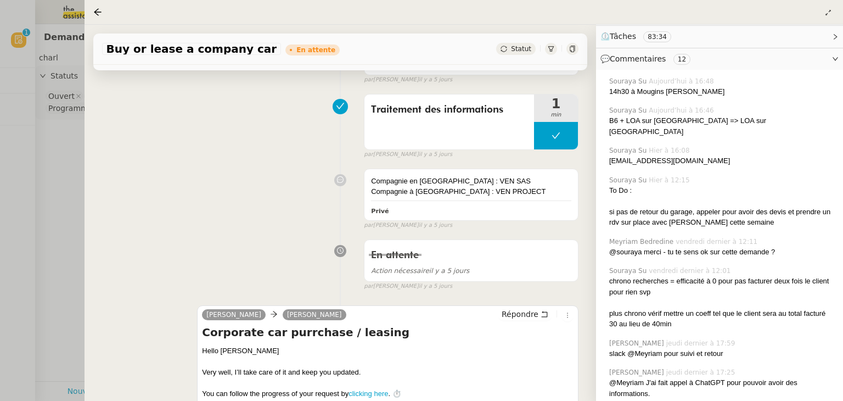
scroll to position [6703, 0]
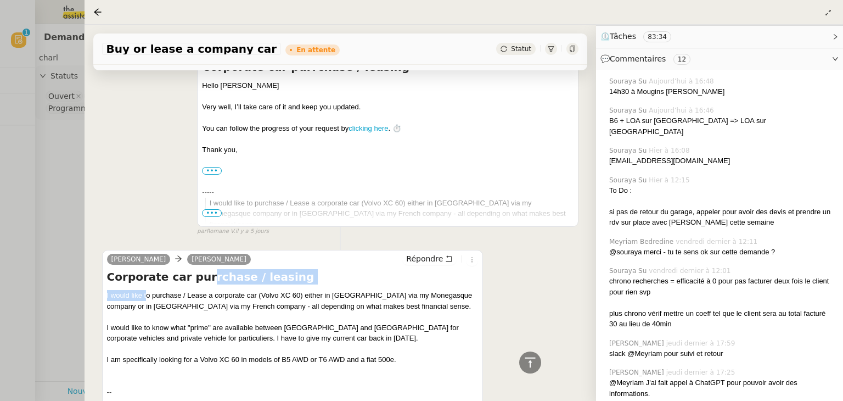
drag, startPoint x: 147, startPoint y: 204, endPoint x: 198, endPoint y: 198, distance: 51.4
click at [198, 269] on div "Corporate car purrchase / leasing I would like to purchase / Lease a corporate …" at bounding box center [293, 343] width 372 height 149
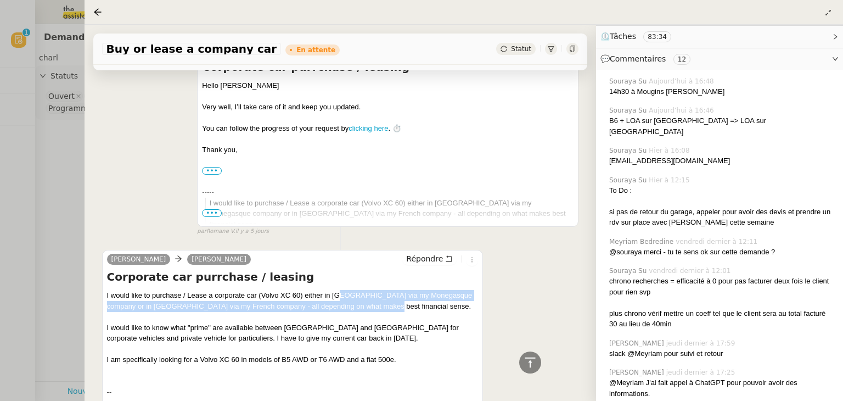
drag, startPoint x: 341, startPoint y: 208, endPoint x: 405, endPoint y: 217, distance: 64.9
click at [405, 290] on div "I would like to purchase / Lease a corporate car (Volvo XC 60) either in [GEOGR…" at bounding box center [293, 300] width 372 height 21
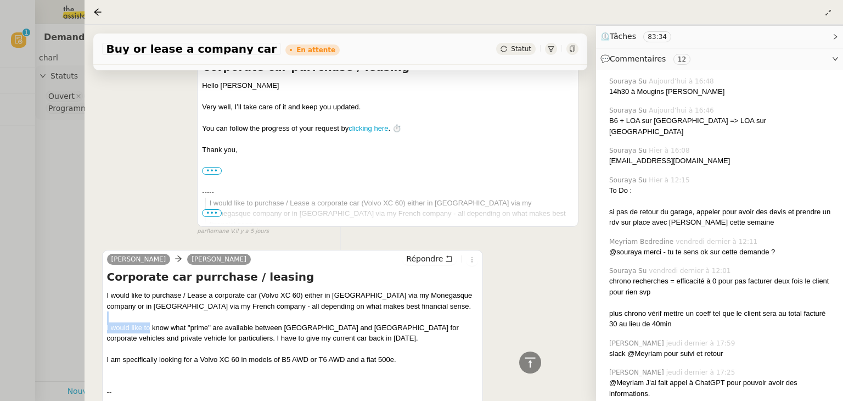
drag, startPoint x: 150, startPoint y: 239, endPoint x: 239, endPoint y: 224, distance: 90.3
click at [239, 290] on div "I would like to purchase / Lease a corporate car (Volvo XC 60) either in [GEOGR…" at bounding box center [293, 354] width 372 height 128
click at [258, 322] on div "I would like to know what "prime" are available between [GEOGRAPHIC_DATA] and […" at bounding box center [293, 332] width 372 height 21
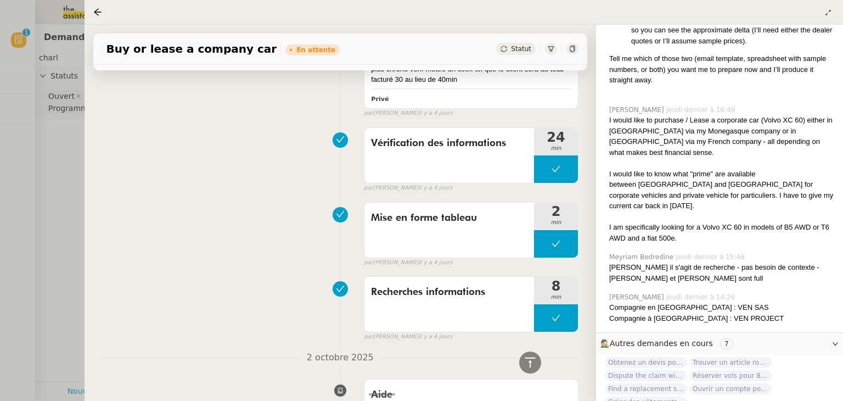
scroll to position [2627, 0]
click at [432, 294] on div "Recherches informations" at bounding box center [450, 304] width 170 height 55
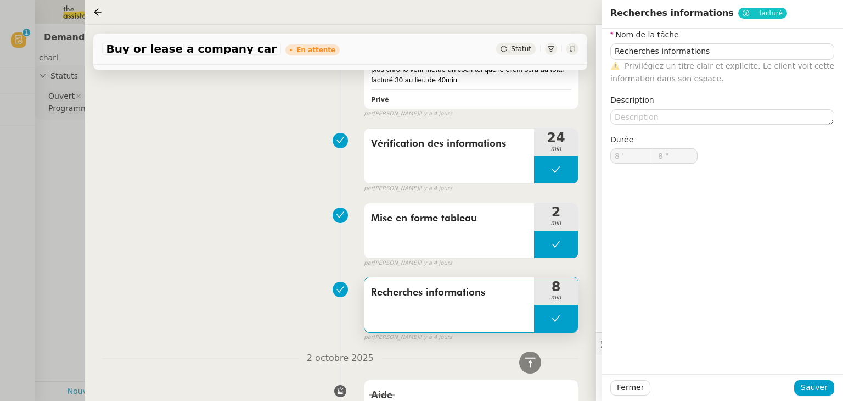
click at [288, 272] on div "Recherches informations 8 min false par [PERSON_NAME] [DATE]" at bounding box center [340, 307] width 477 height 70
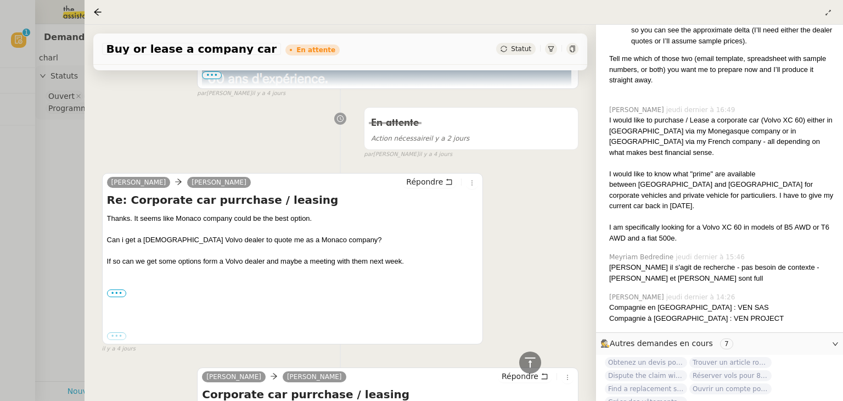
scroll to position [1958, 0]
drag, startPoint x: 165, startPoint y: 214, endPoint x: 242, endPoint y: 211, distance: 76.9
click at [242, 213] on div "Thanks. It seems like Monaco company could be the best option. Can i get a [DEM…" at bounding box center [293, 277] width 372 height 128
drag, startPoint x: 242, startPoint y: 218, endPoint x: 325, endPoint y: 225, distance: 83.7
click at [325, 225] on div "Thanks. It seems like Monaco company could be the best option. Can i get a [DEM…" at bounding box center [293, 277] width 372 height 128
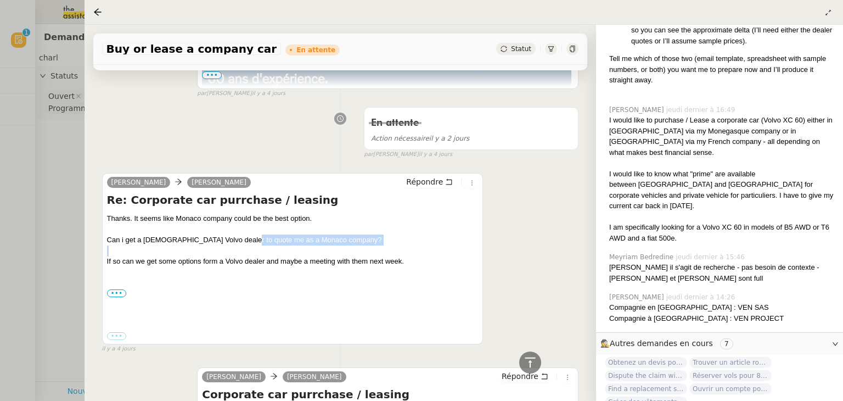
click at [325, 245] on div at bounding box center [293, 250] width 372 height 11
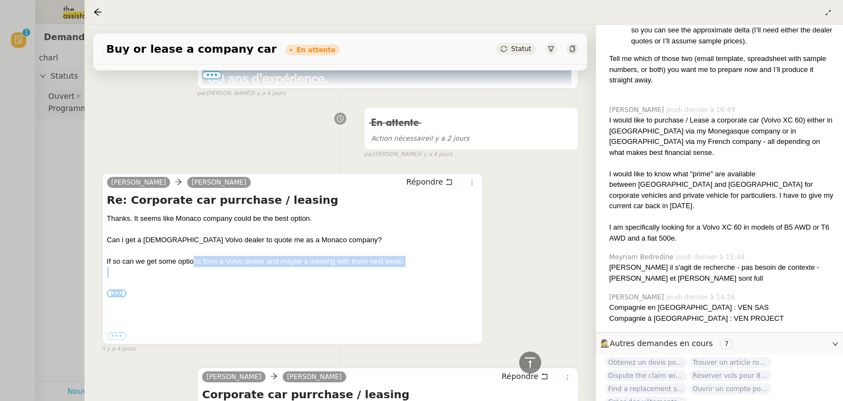
drag, startPoint x: 193, startPoint y: 241, endPoint x: 372, endPoint y: 264, distance: 180.9
click at [372, 264] on div "If so can we get some options form a Volvo dealer and maybe a meeting with them…" at bounding box center [293, 277] width 372 height 43
click at [264, 256] on div "If so can we get some options form a Volvo dealer and maybe a meeting with them…" at bounding box center [293, 277] width 372 height 43
drag, startPoint x: 242, startPoint y: 240, endPoint x: 313, endPoint y: 239, distance: 71.9
click at [313, 256] on div "If so can we get some options form a Volvo dealer and maybe a meeting with them…" at bounding box center [293, 277] width 372 height 43
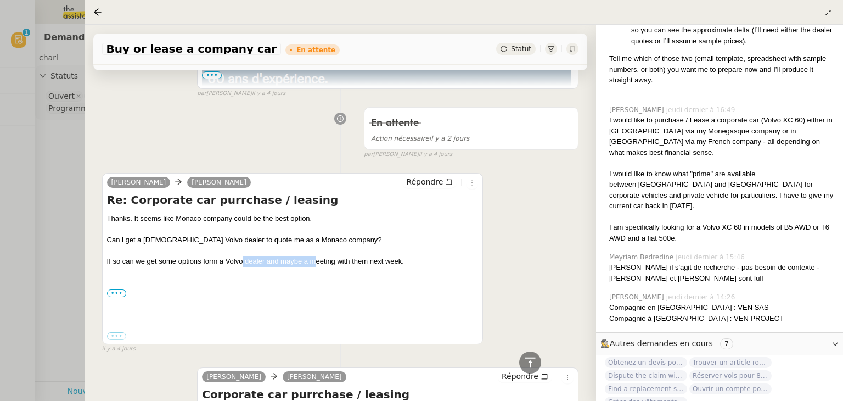
click at [313, 256] on div "If so can we get some options form a Volvo dealer and maybe a meeting with them…" at bounding box center [293, 277] width 372 height 43
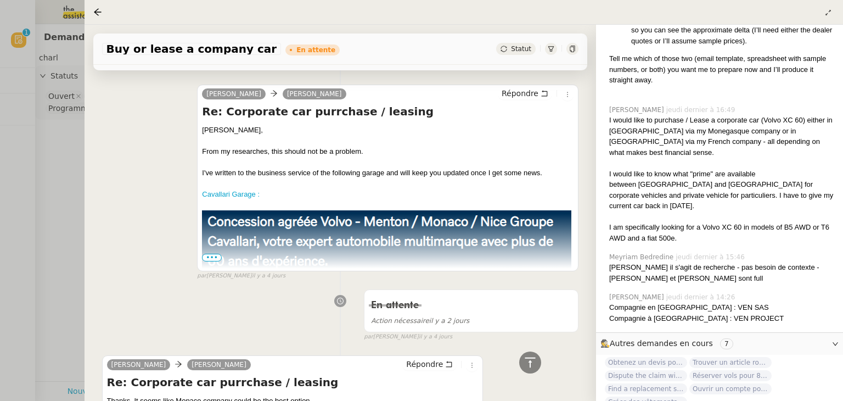
scroll to position [1777, 0]
click at [211, 240] on img at bounding box center [386, 277] width 369 height 135
click at [206, 253] on span "•••" at bounding box center [212, 257] width 20 height 8
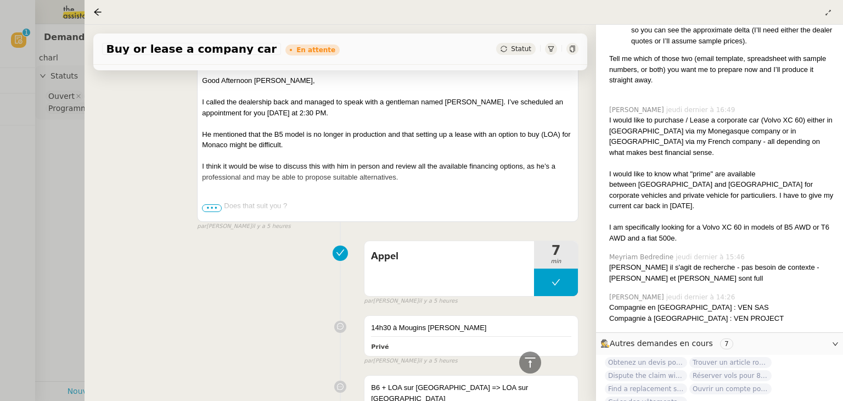
scroll to position [264, 0]
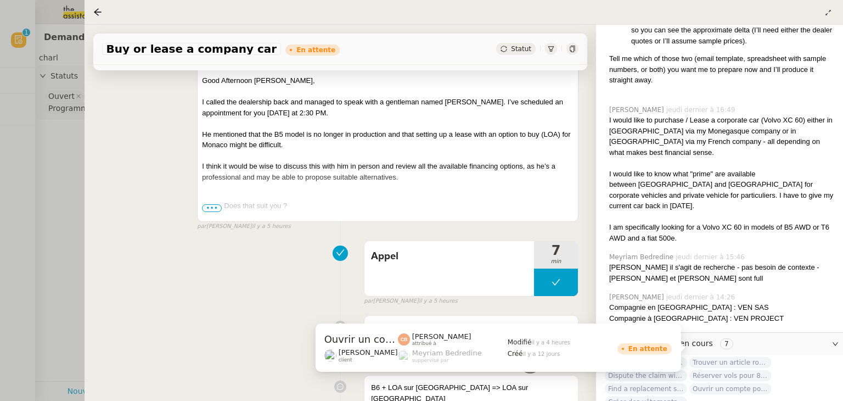
click at [747, 383] on span "Ouvrir un compte pour Ven SAS" at bounding box center [731, 388] width 82 height 11
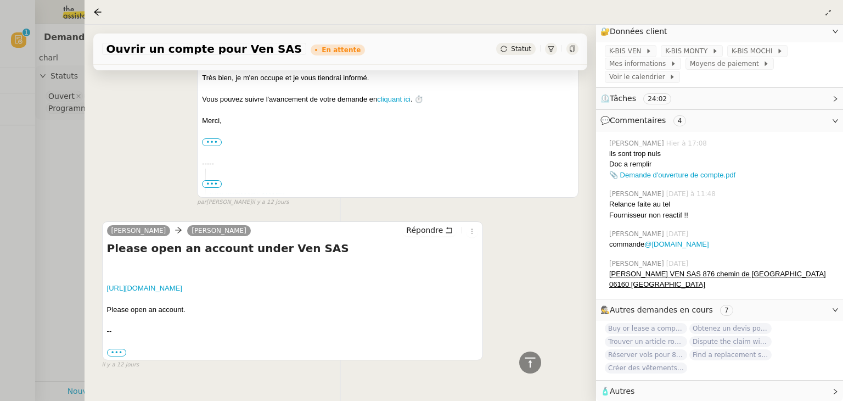
scroll to position [3515, 0]
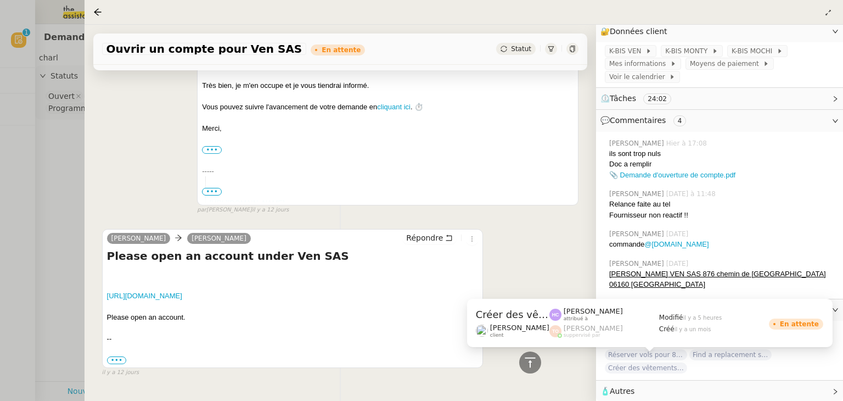
click at [675, 362] on span "Créer des vêtements de travail VEN" at bounding box center [646, 367] width 82 height 11
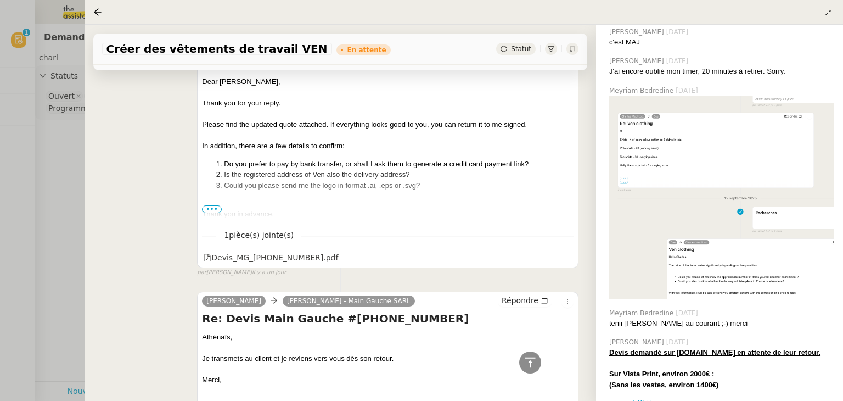
scroll to position [657, 0]
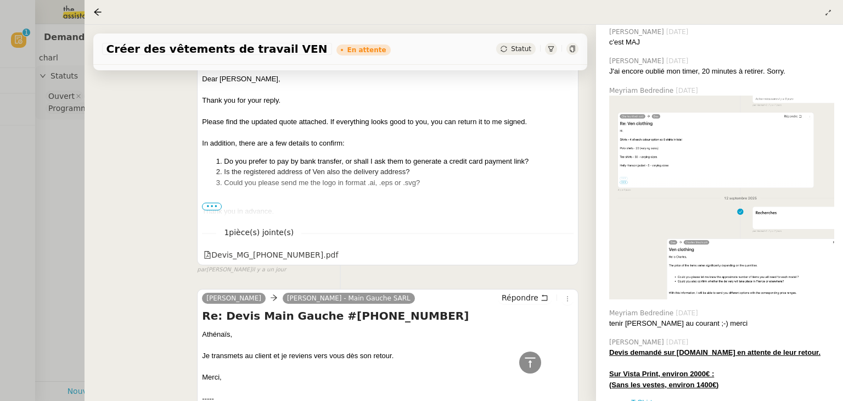
click at [210, 206] on span "•••" at bounding box center [212, 207] width 20 height 8
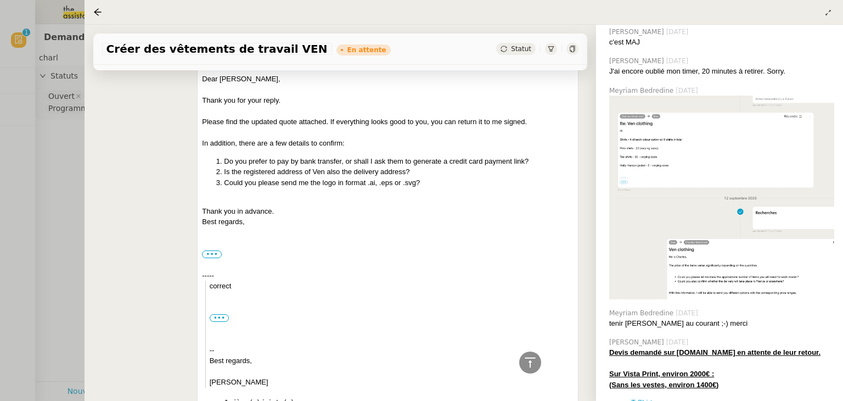
click at [253, 183] on li "Could you please send me the logo in format .ai, .eps or .svg?" at bounding box center [399, 182] width 350 height 11
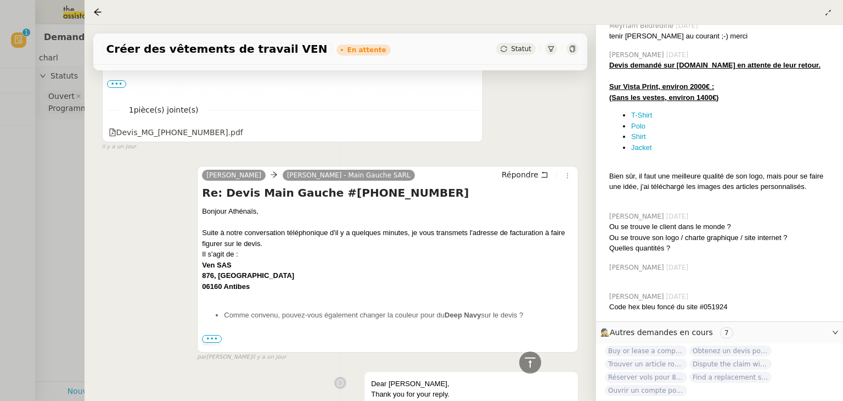
scroll to position [1102, 0]
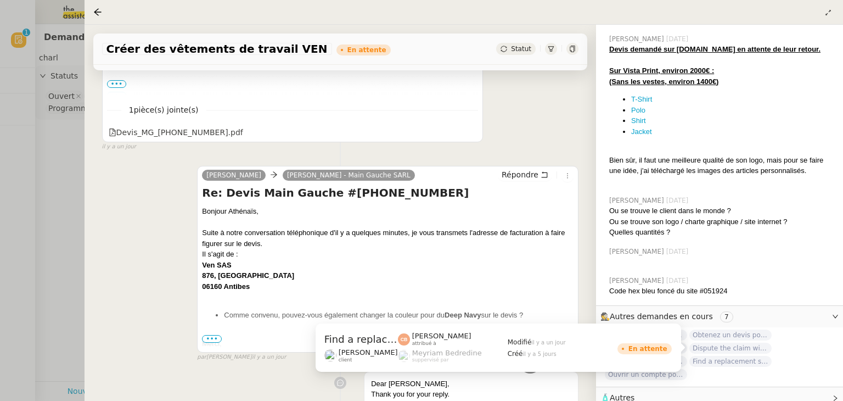
click at [767, 356] on span "Find a replacement screen for VW ID4 Pro" at bounding box center [731, 361] width 82 height 11
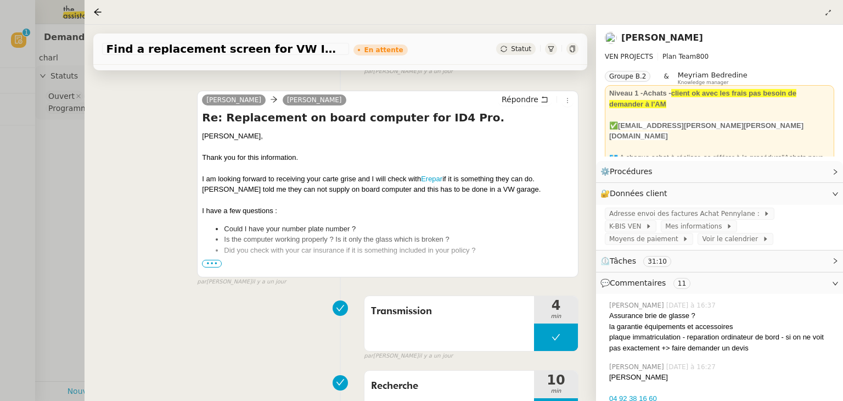
scroll to position [130, 0]
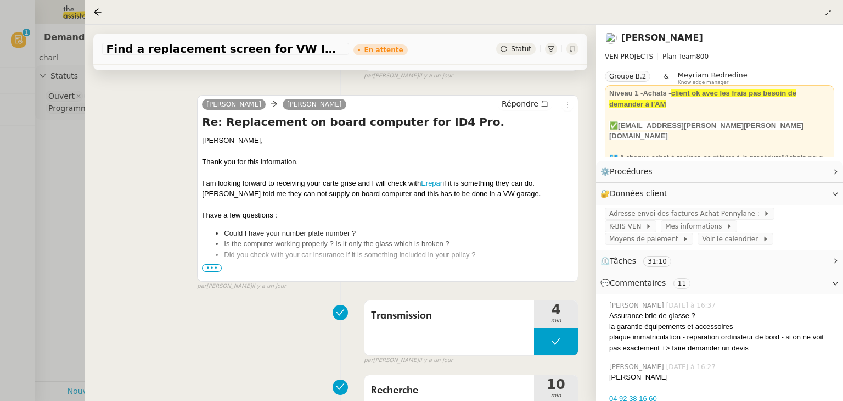
click at [211, 271] on span "•••" at bounding box center [212, 268] width 20 height 8
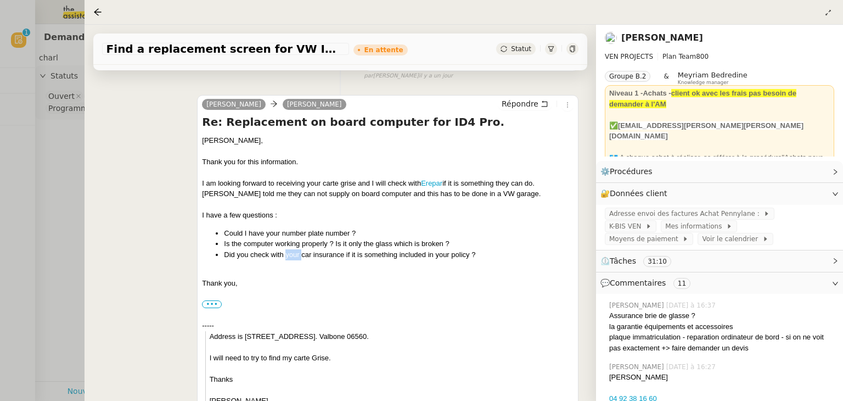
drag, startPoint x: 285, startPoint y: 257, endPoint x: 307, endPoint y: 257, distance: 22.5
click at [307, 257] on li "Did you check with your car insurance if it is something included in your polic…" at bounding box center [399, 254] width 350 height 11
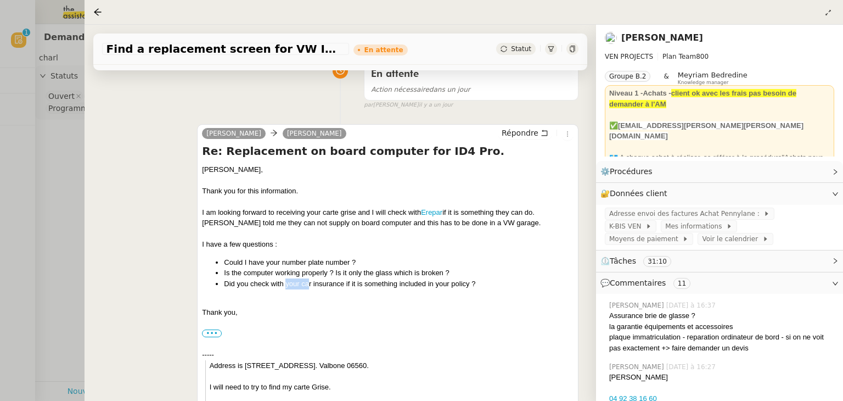
scroll to position [101, 0]
click at [265, 278] on li "Is the computer working properly ? Is it only the glass which is broken ?" at bounding box center [399, 272] width 350 height 11
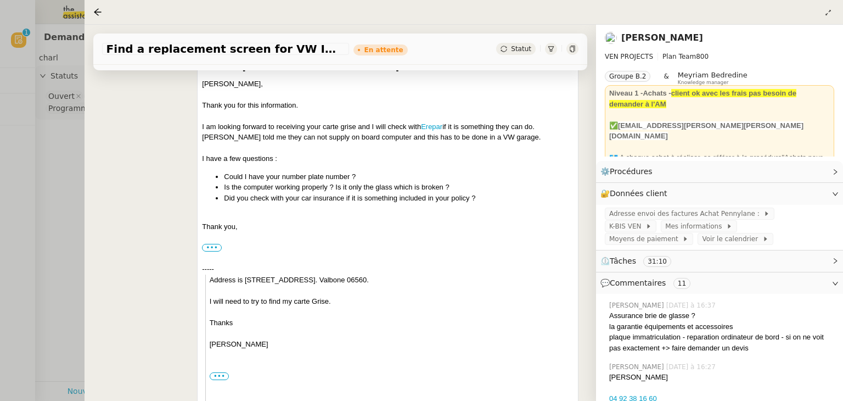
scroll to position [186, 0]
drag, startPoint x: 310, startPoint y: 138, endPoint x: 383, endPoint y: 124, distance: 75.0
click at [383, 124] on div "[PERSON_NAME], Thank you for this information. I am looking forward to receivin…" at bounding box center [388, 262] width 372 height 367
click at [383, 124] on div "I am looking forward to receiving your carte grise and I will check with Erepar…" at bounding box center [388, 127] width 372 height 11
drag, startPoint x: 279, startPoint y: 143, endPoint x: 346, endPoint y: 138, distance: 67.7
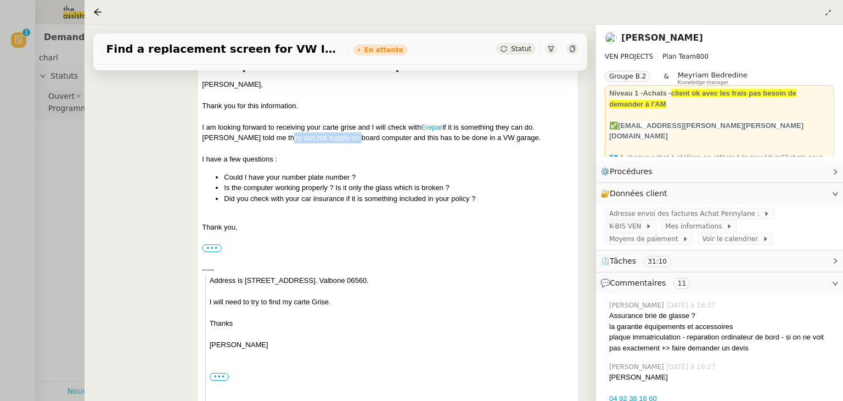
click at [346, 138] on div "[PERSON_NAME] told me they can not supply on board computer and this has to be …" at bounding box center [388, 137] width 372 height 11
drag, startPoint x: 327, startPoint y: 141, endPoint x: 422, endPoint y: 136, distance: 95.7
click at [422, 136] on div "[PERSON_NAME] told me they can not supply on board computer and this has to be …" at bounding box center [388, 137] width 372 height 11
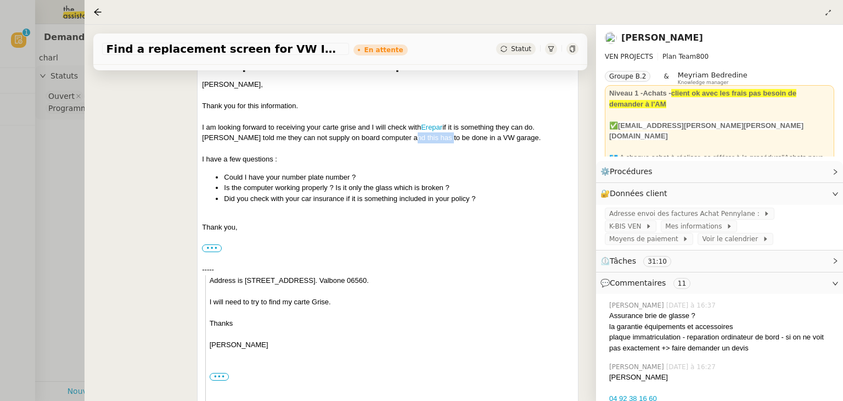
drag, startPoint x: 400, startPoint y: 138, endPoint x: 439, endPoint y: 142, distance: 39.2
click at [439, 142] on div "[PERSON_NAME] told me they can not supply on board computer and this has to be …" at bounding box center [388, 137] width 372 height 11
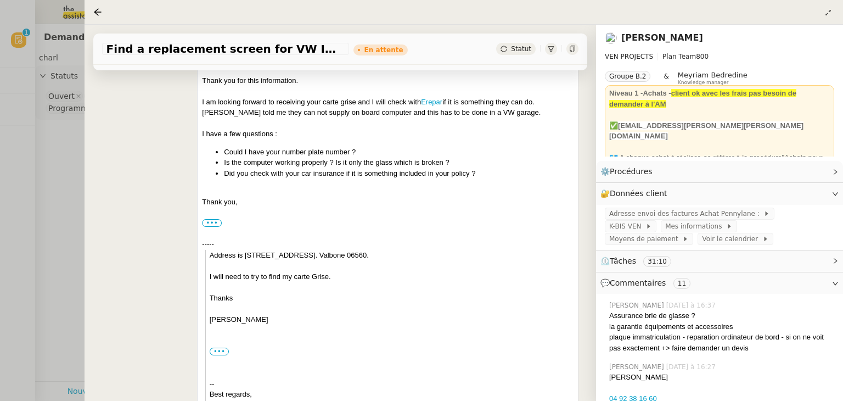
scroll to position [0, 0]
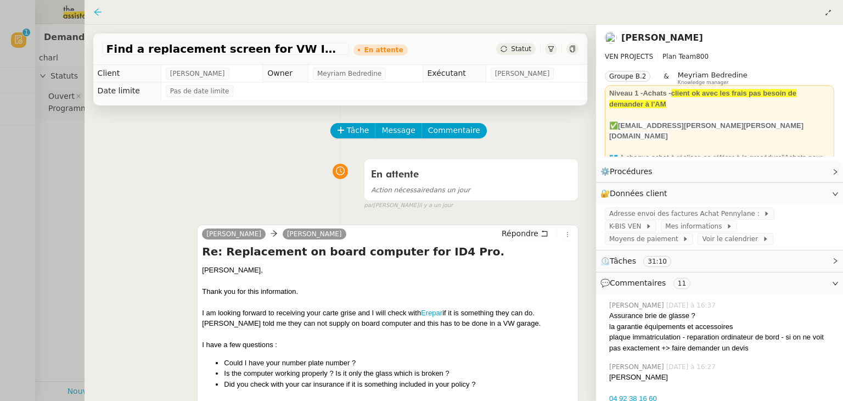
click at [100, 15] on icon at bounding box center [97, 12] width 9 height 9
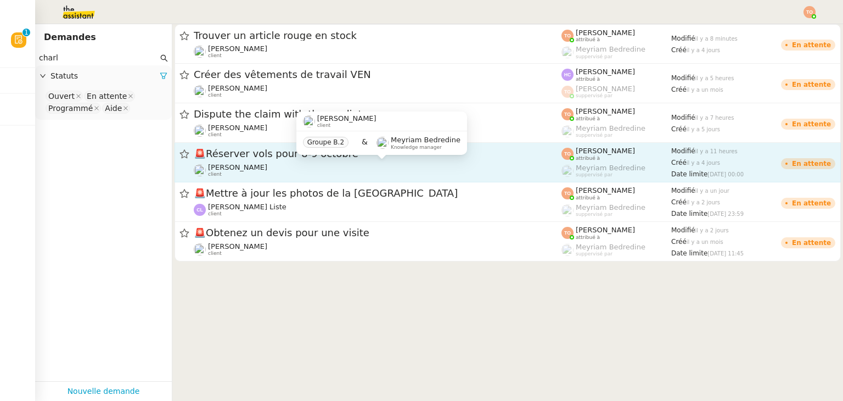
click at [345, 172] on div "[PERSON_NAME] client" at bounding box center [378, 170] width 368 height 14
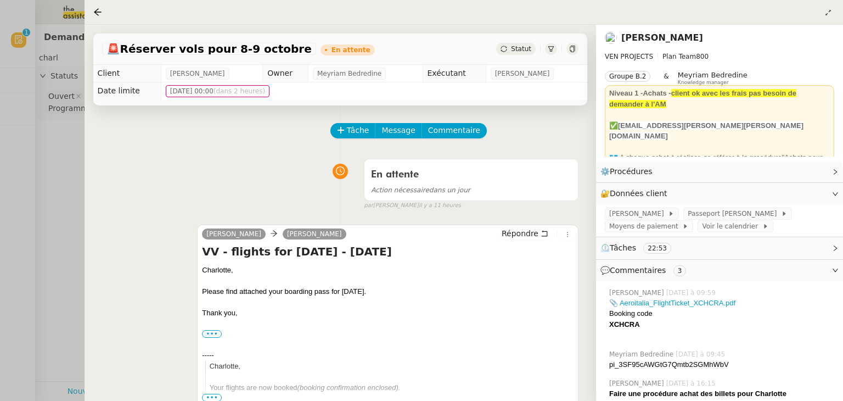
scroll to position [129, 0]
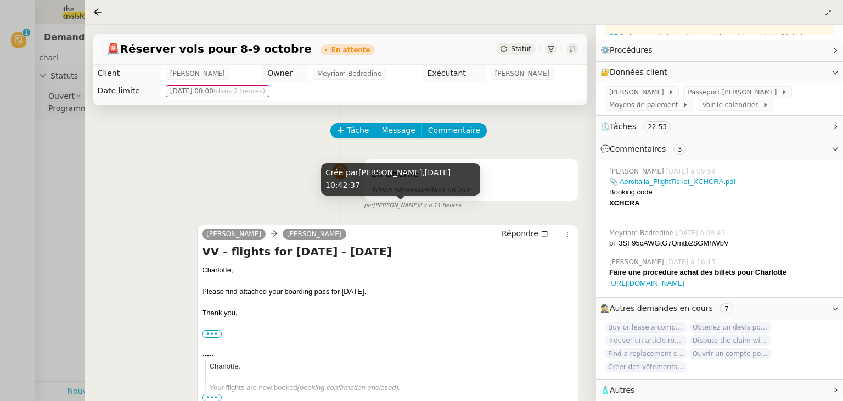
click at [419, 210] on span "il y a 11 heures" at bounding box center [440, 205] width 42 height 9
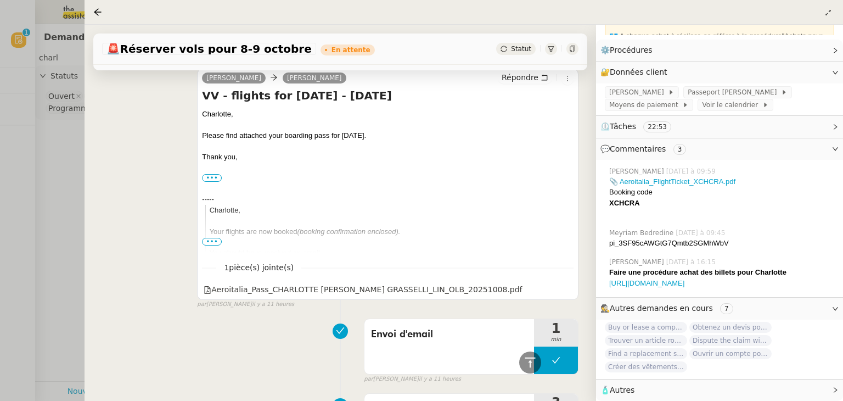
scroll to position [0, 0]
